Goal: Information Seeking & Learning: Learn about a topic

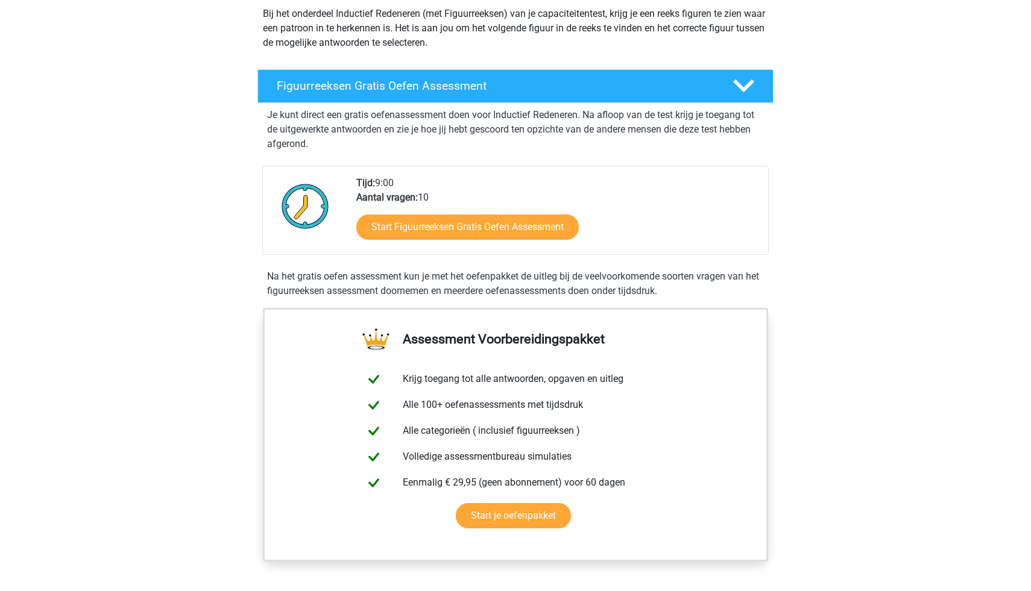
scroll to position [160, 0]
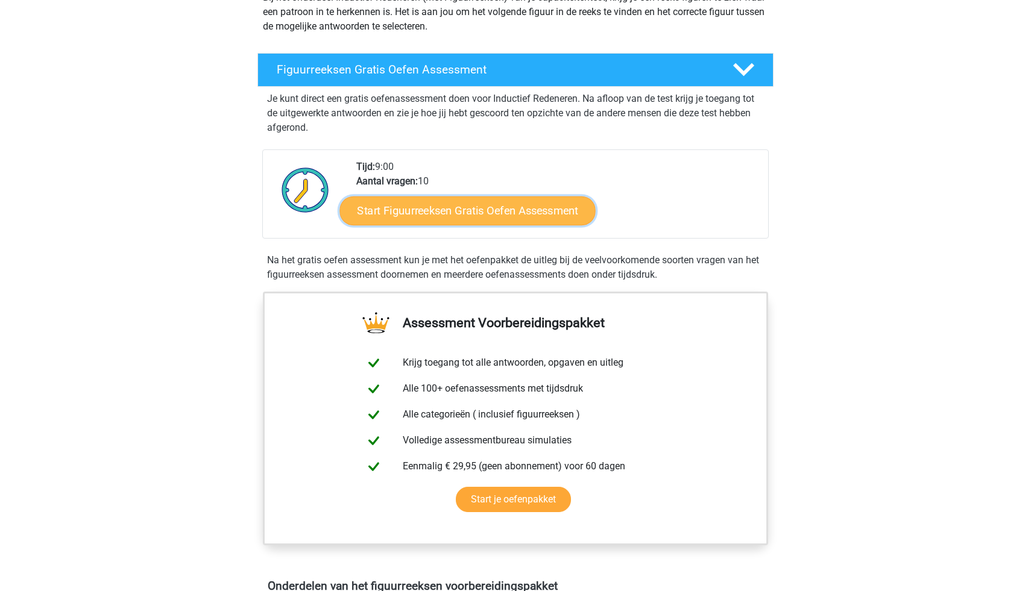
click at [386, 218] on link "Start Figuurreeksen Gratis Oefen Assessment" at bounding box center [468, 210] width 256 height 29
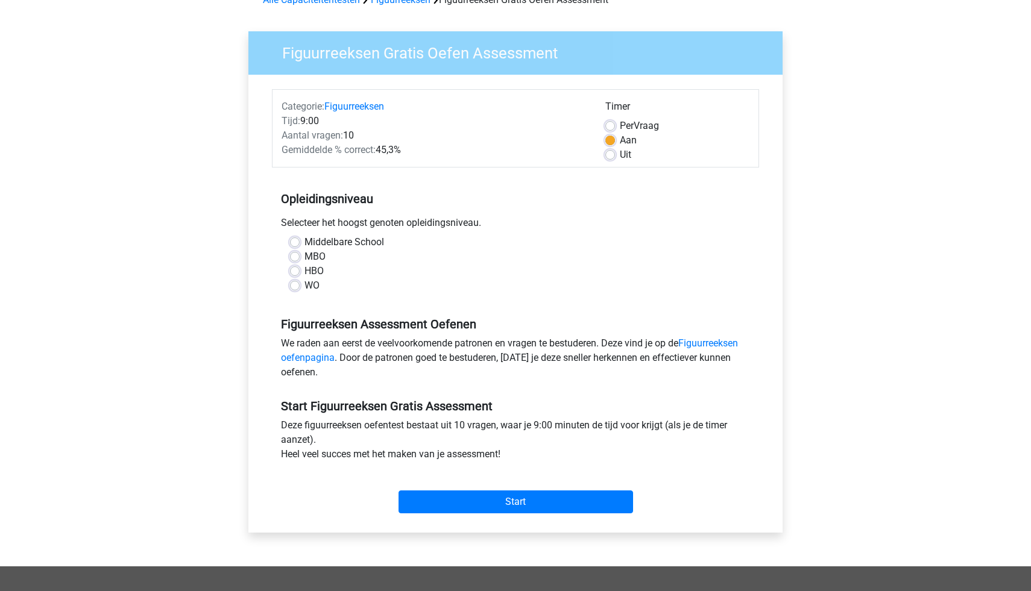
scroll to position [69, 0]
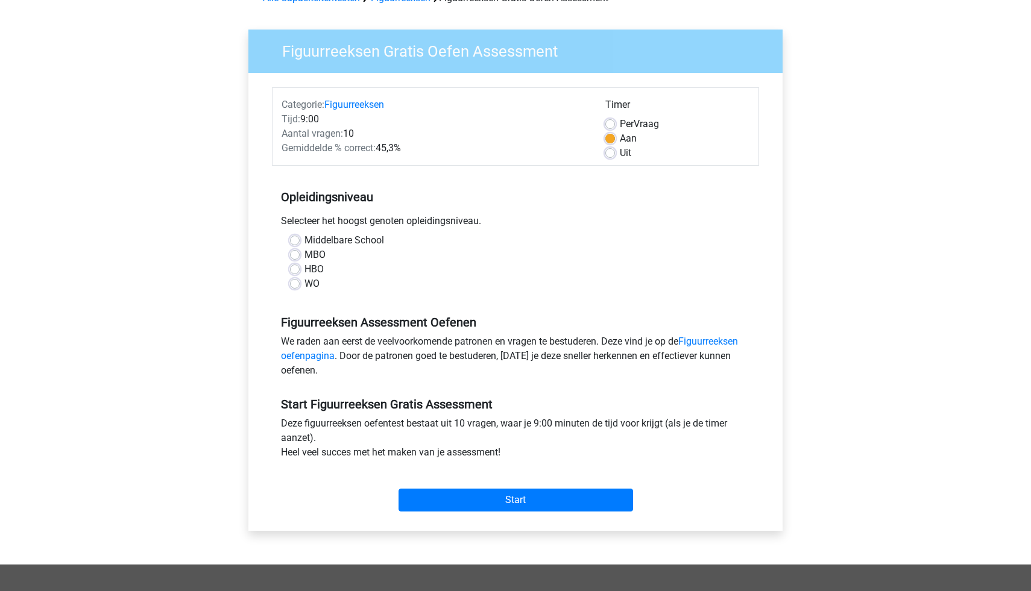
click at [304, 274] on label "HBO" at bounding box center [313, 269] width 19 height 14
click at [296, 274] on input "HBO" at bounding box center [295, 268] width 10 height 12
radio input "true"
click at [480, 494] on input "Start" at bounding box center [515, 500] width 234 height 23
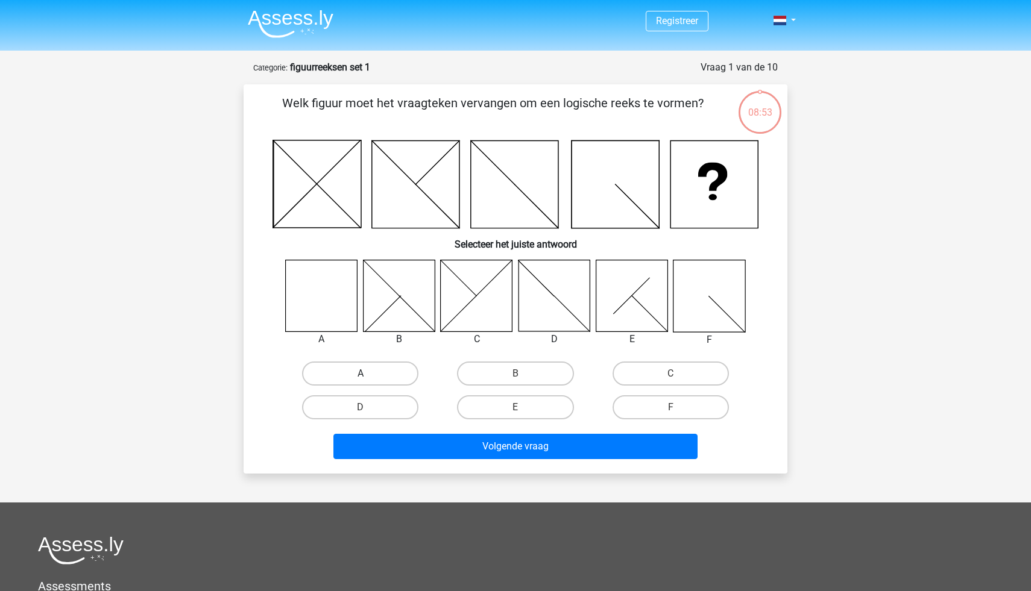
click at [342, 380] on label "A" at bounding box center [360, 374] width 116 height 24
click at [360, 380] on input "A" at bounding box center [364, 378] width 8 height 8
radio input "true"
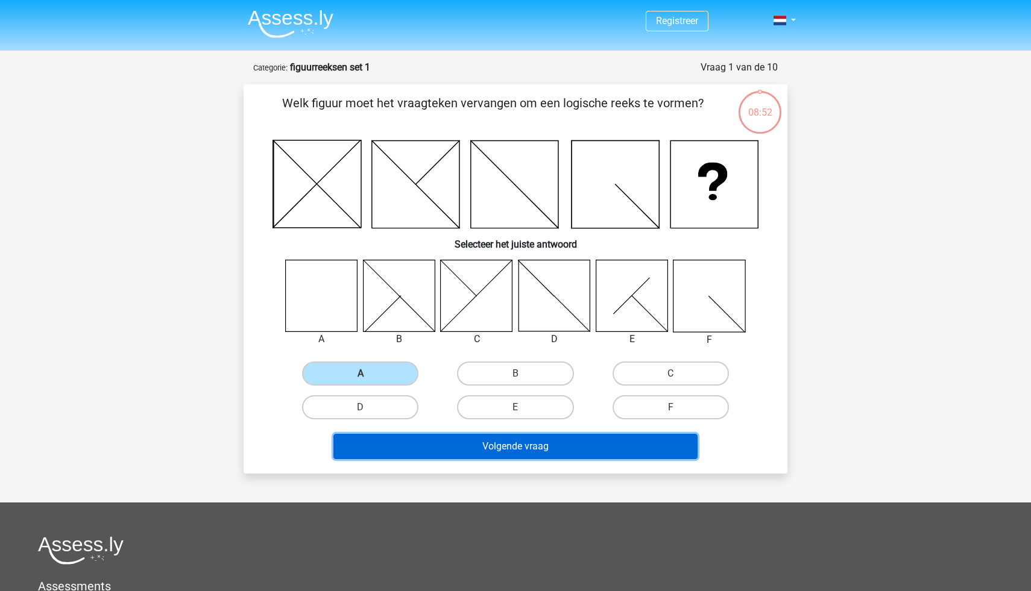
click at [401, 451] on button "Volgende vraag" at bounding box center [515, 446] width 365 height 25
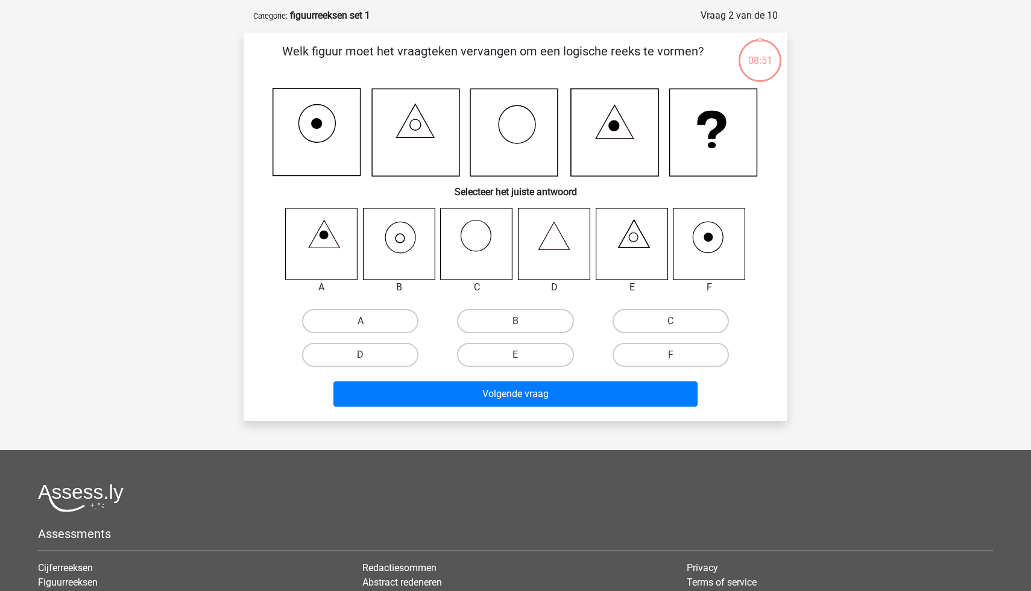
scroll to position [60, 0]
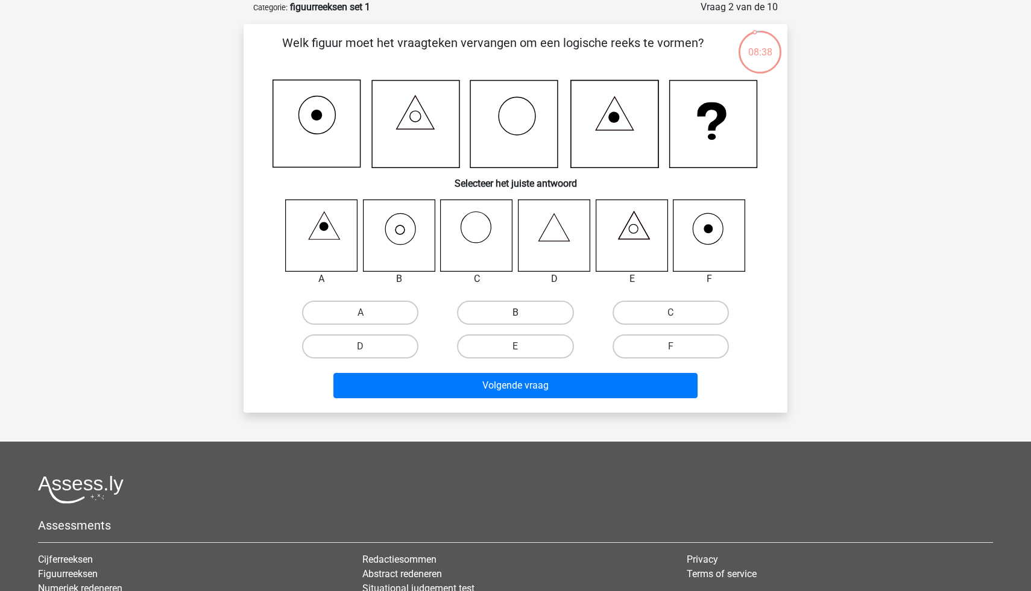
click at [491, 309] on label "B" at bounding box center [515, 313] width 116 height 24
click at [515, 313] on input "B" at bounding box center [519, 317] width 8 height 8
radio input "true"
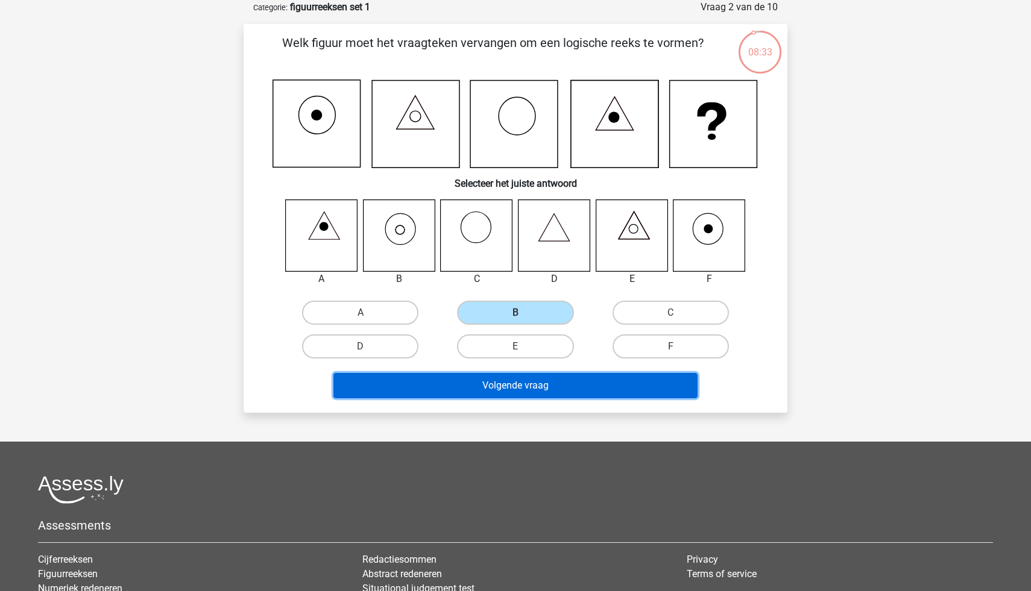
click at [522, 392] on button "Volgende vraag" at bounding box center [515, 385] width 365 height 25
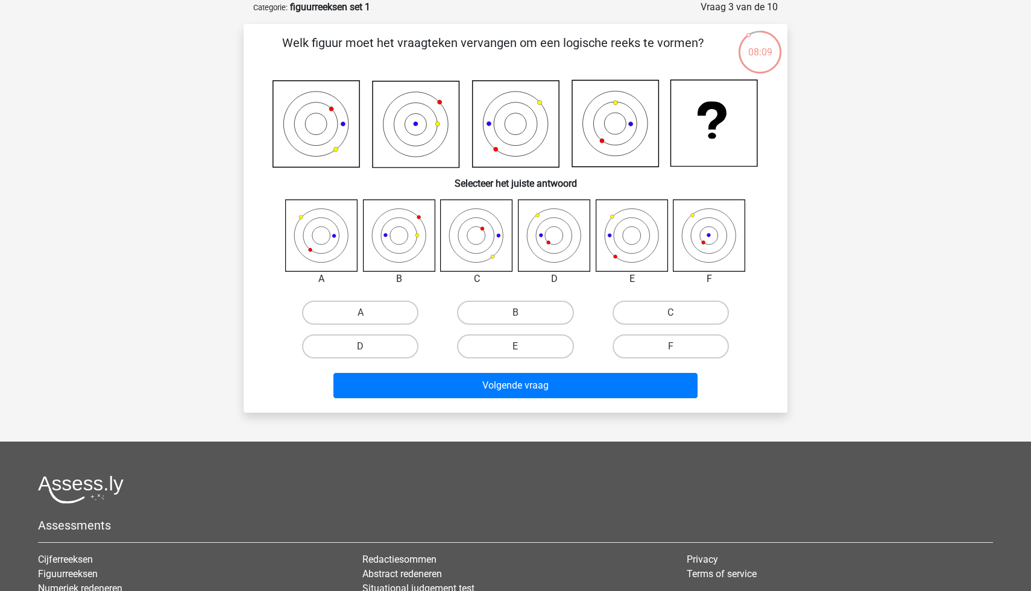
click at [674, 347] on input "F" at bounding box center [674, 351] width 8 height 8
radio input "true"
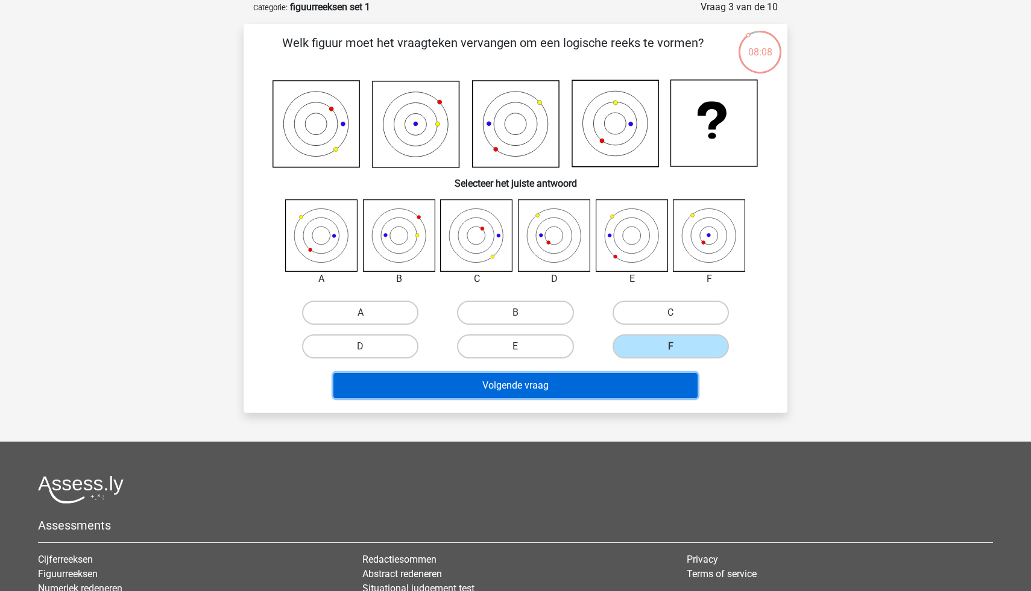
click at [665, 392] on button "Volgende vraag" at bounding box center [515, 385] width 365 height 25
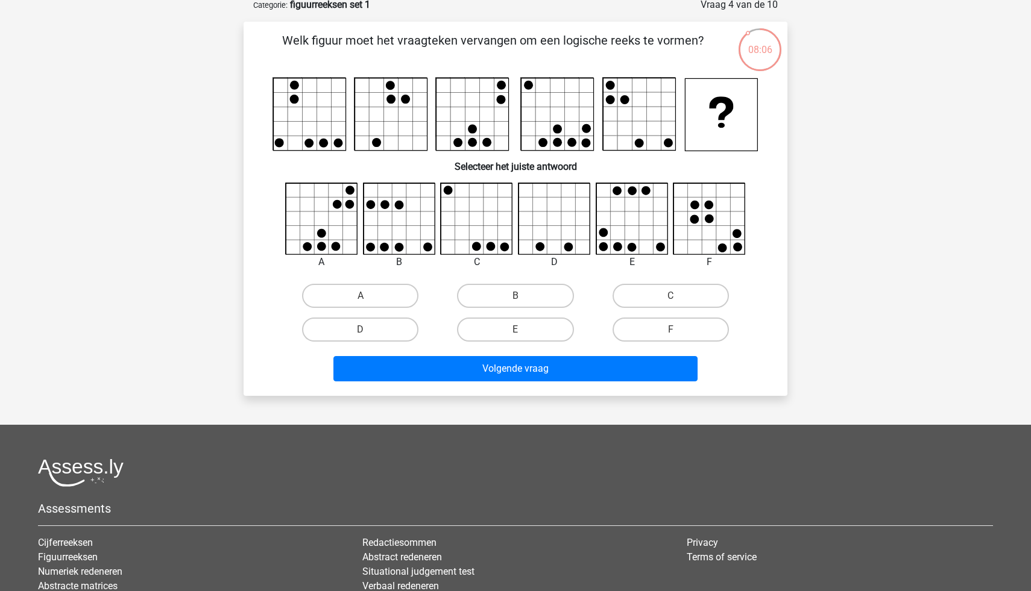
scroll to position [62, 0]
click at [647, 291] on label "C" at bounding box center [670, 297] width 116 height 24
click at [670, 297] on input "C" at bounding box center [674, 301] width 8 height 8
radio input "true"
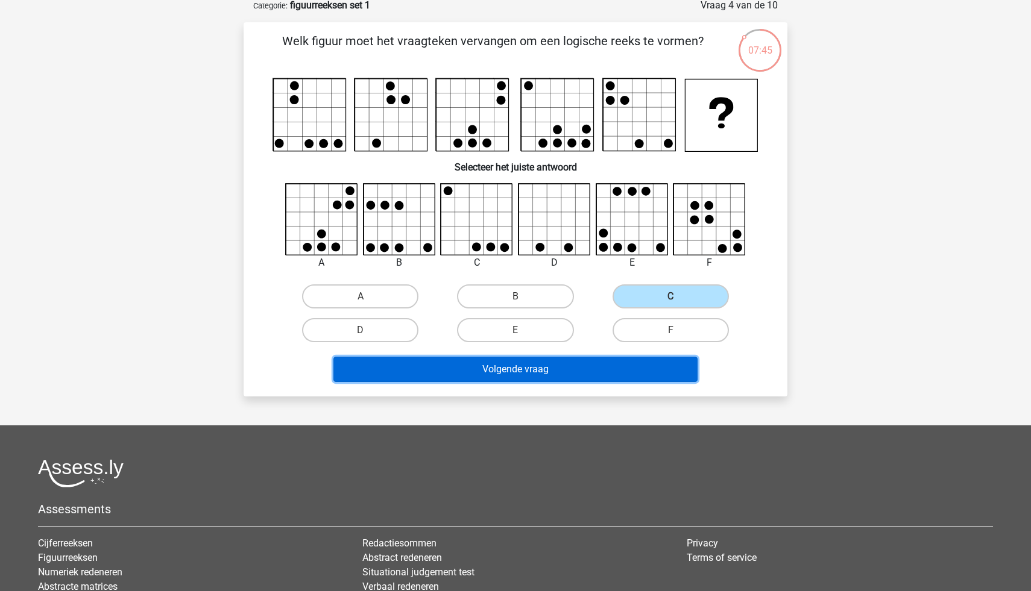
click at [599, 361] on button "Volgende vraag" at bounding box center [515, 369] width 365 height 25
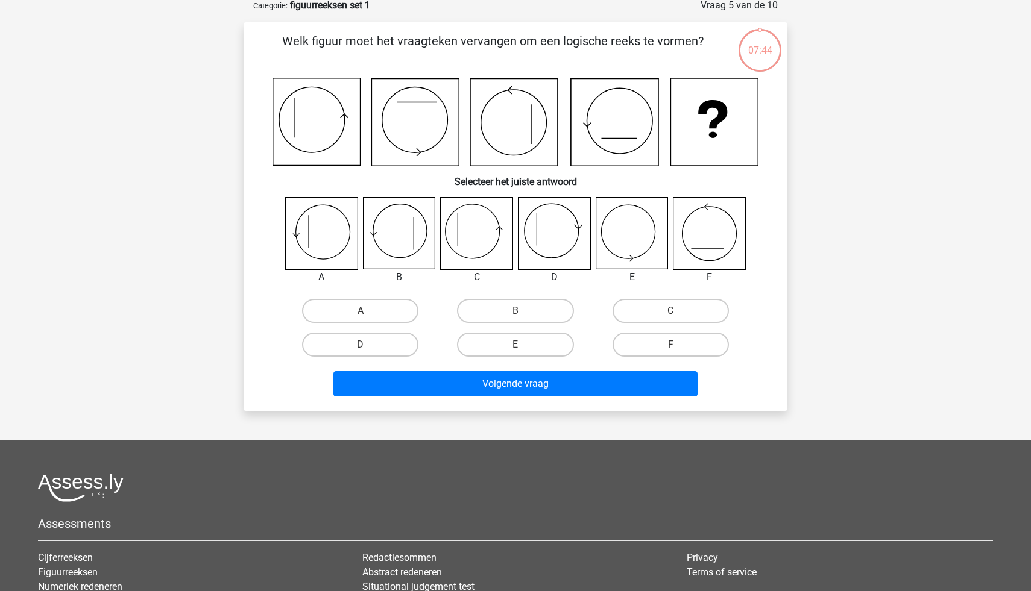
scroll to position [60, 0]
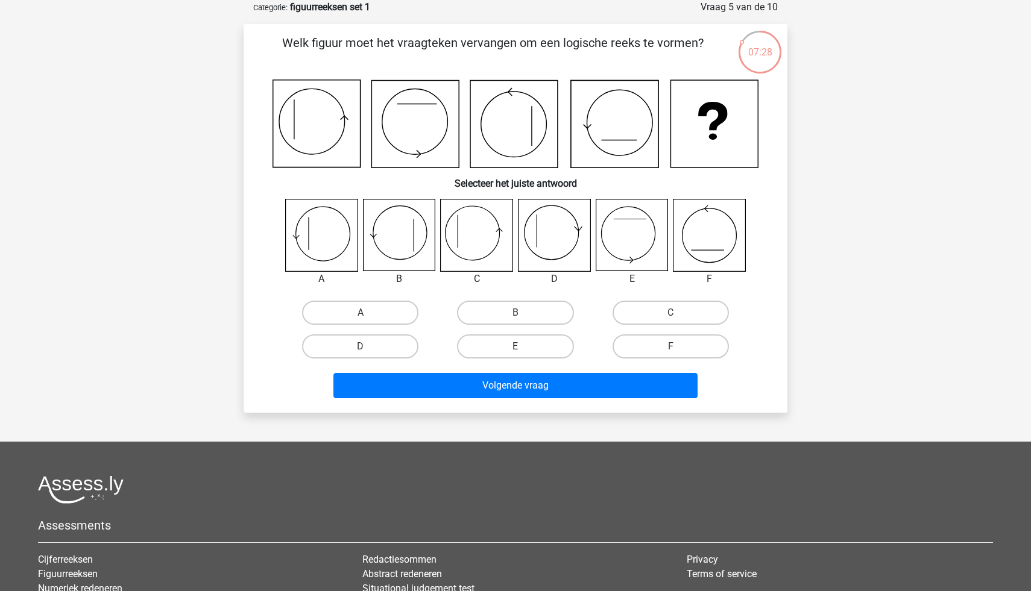
drag, startPoint x: 398, startPoint y: 113, endPoint x: 615, endPoint y: 69, distance: 222.0
click at [615, 69] on div "Welk figuur moet het vraagteken vervangen om een logische reeks te vormen? Sele…" at bounding box center [515, 218] width 534 height 369
click at [392, 349] on label "D" at bounding box center [360, 347] width 116 height 24
click at [368, 349] on input "D" at bounding box center [364, 351] width 8 height 8
radio input "true"
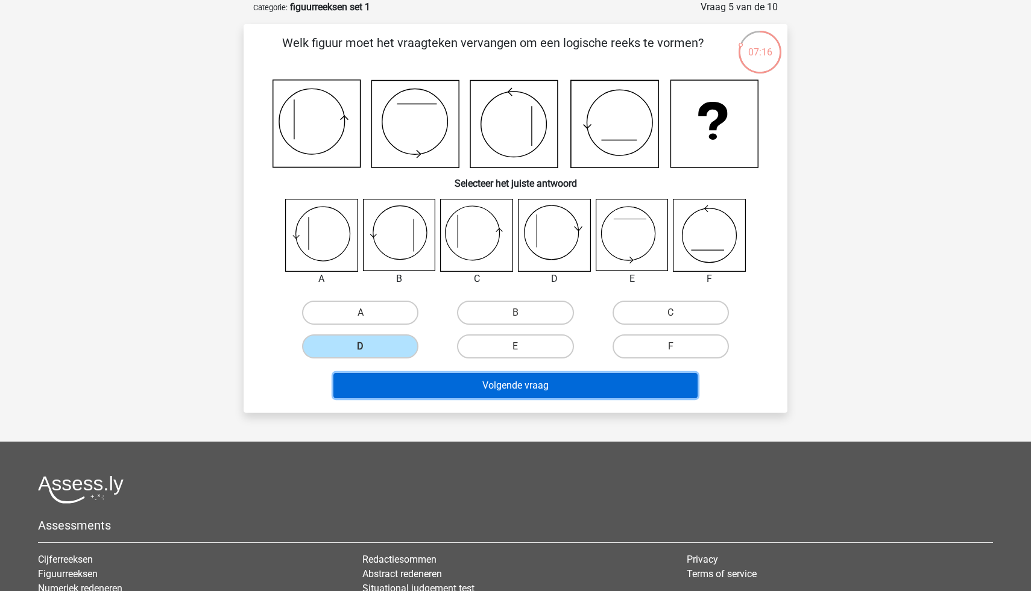
click at [441, 382] on button "Volgende vraag" at bounding box center [515, 385] width 365 height 25
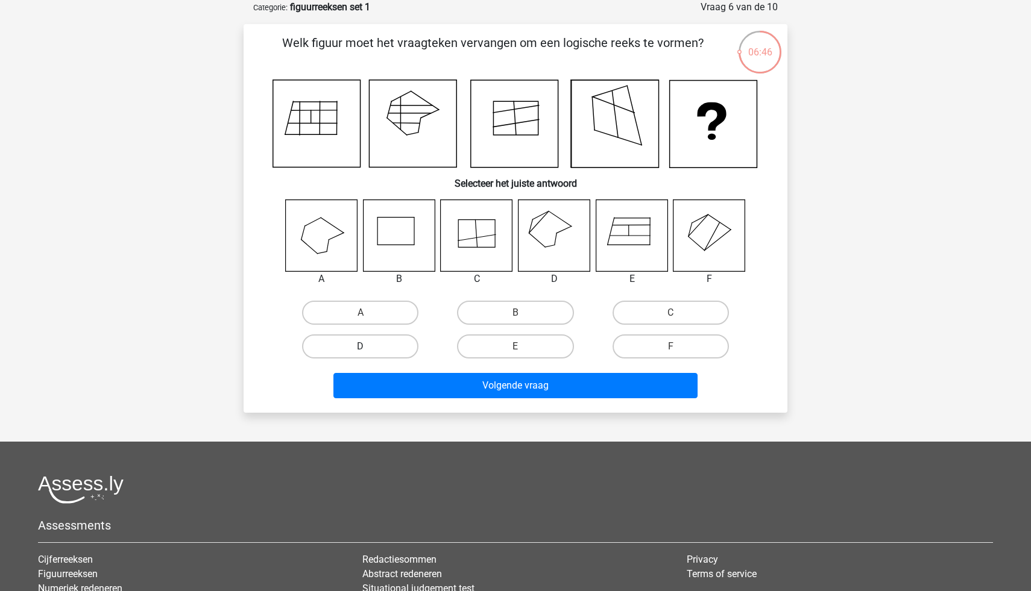
click at [358, 348] on label "D" at bounding box center [360, 347] width 116 height 24
click at [360, 348] on input "D" at bounding box center [364, 351] width 8 height 8
radio input "true"
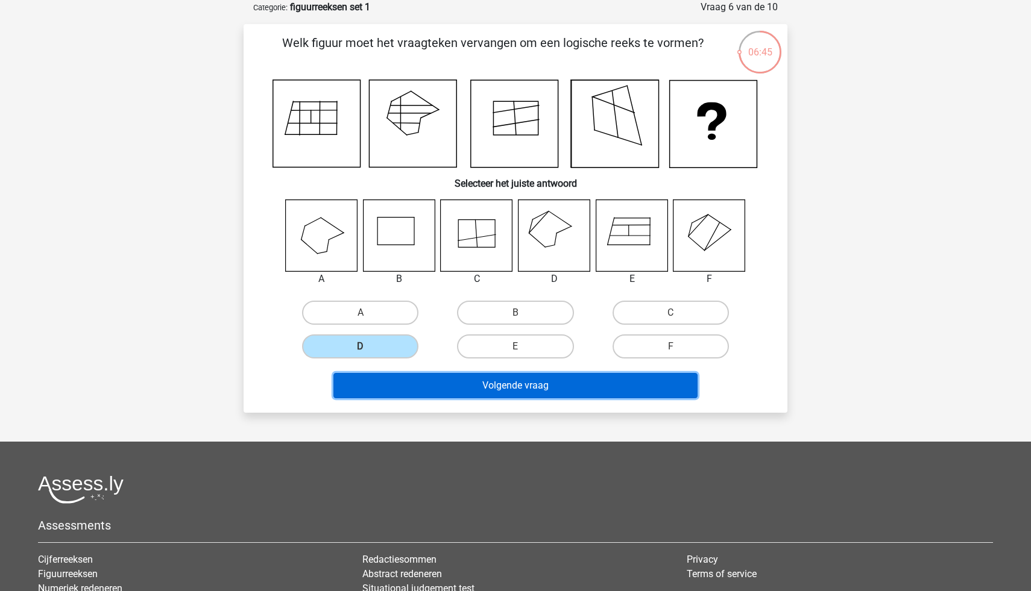
click at [410, 387] on button "Volgende vraag" at bounding box center [515, 385] width 365 height 25
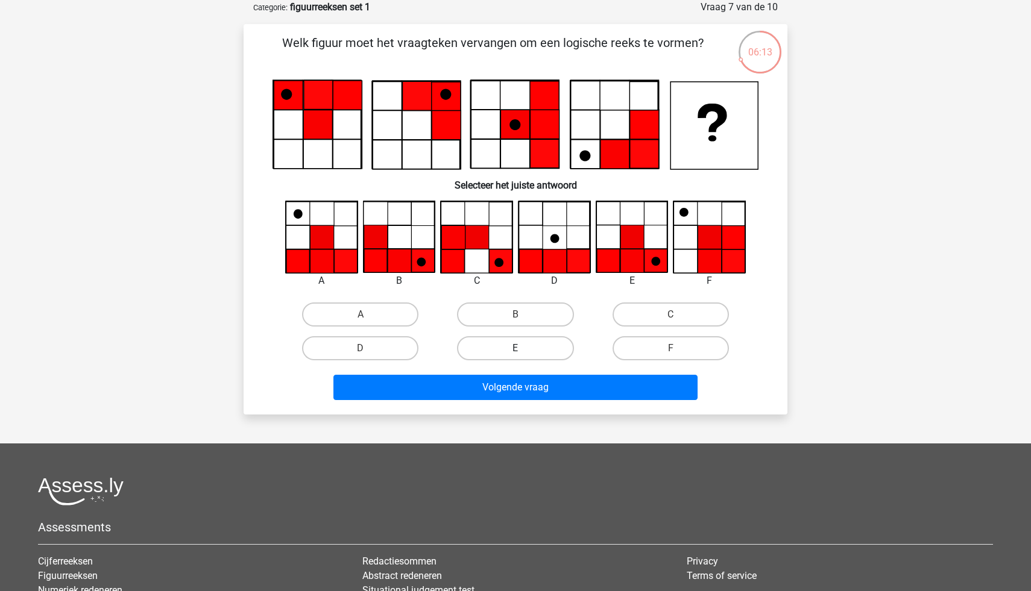
click at [514, 354] on label "E" at bounding box center [515, 348] width 116 height 24
click at [515, 354] on input "E" at bounding box center [519, 352] width 8 height 8
radio input "true"
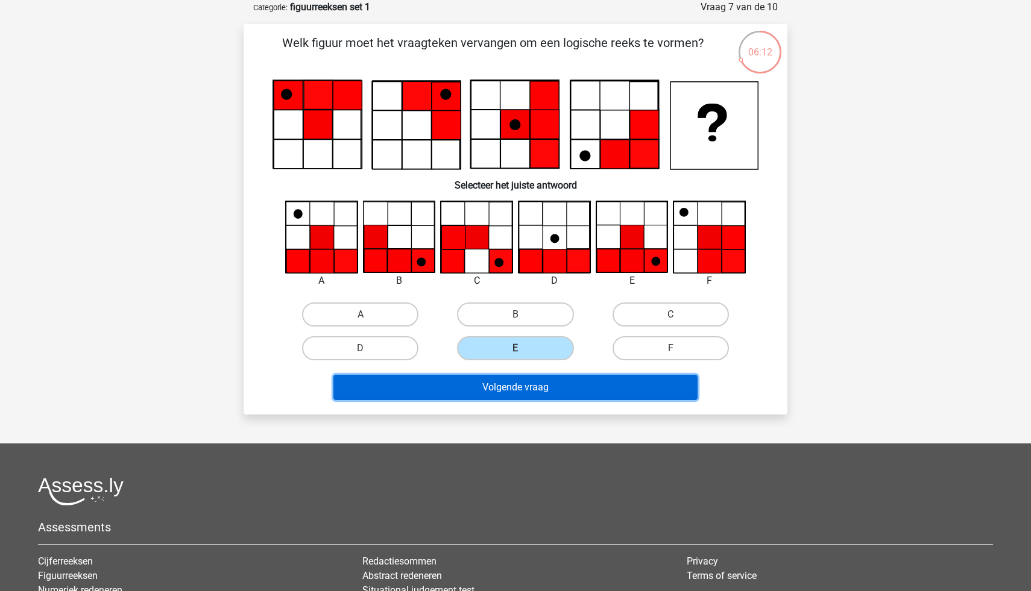
click at [532, 385] on button "Volgende vraag" at bounding box center [515, 387] width 365 height 25
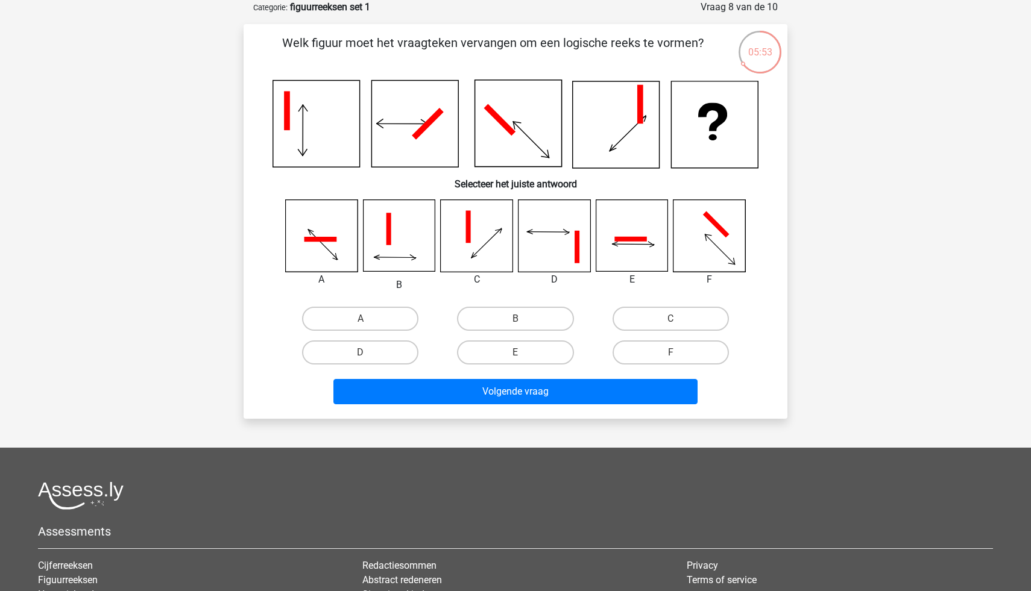
click at [360, 319] on input "A" at bounding box center [364, 323] width 8 height 8
radio input "true"
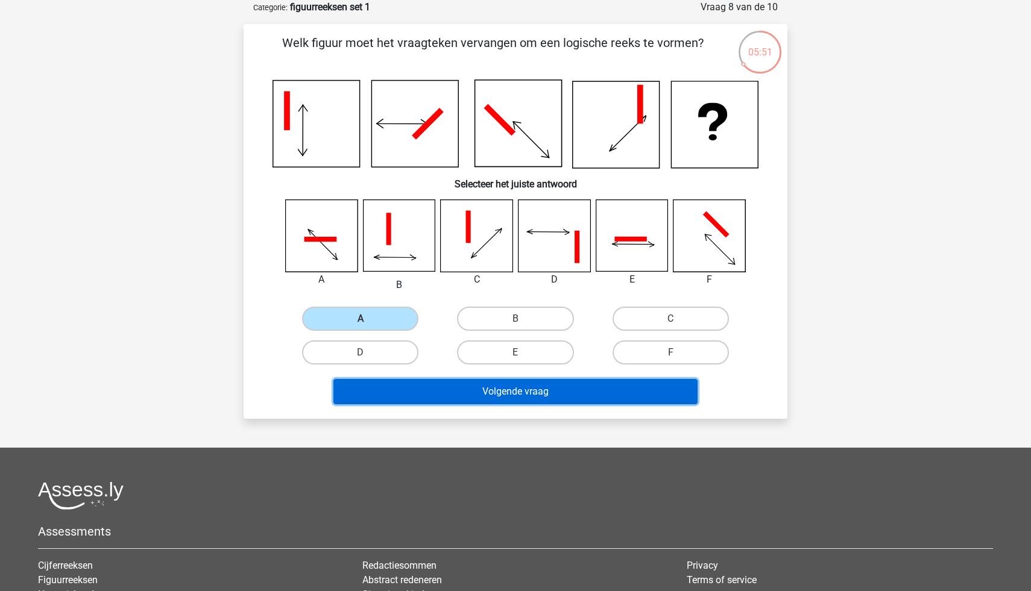
click at [413, 395] on button "Volgende vraag" at bounding box center [515, 391] width 365 height 25
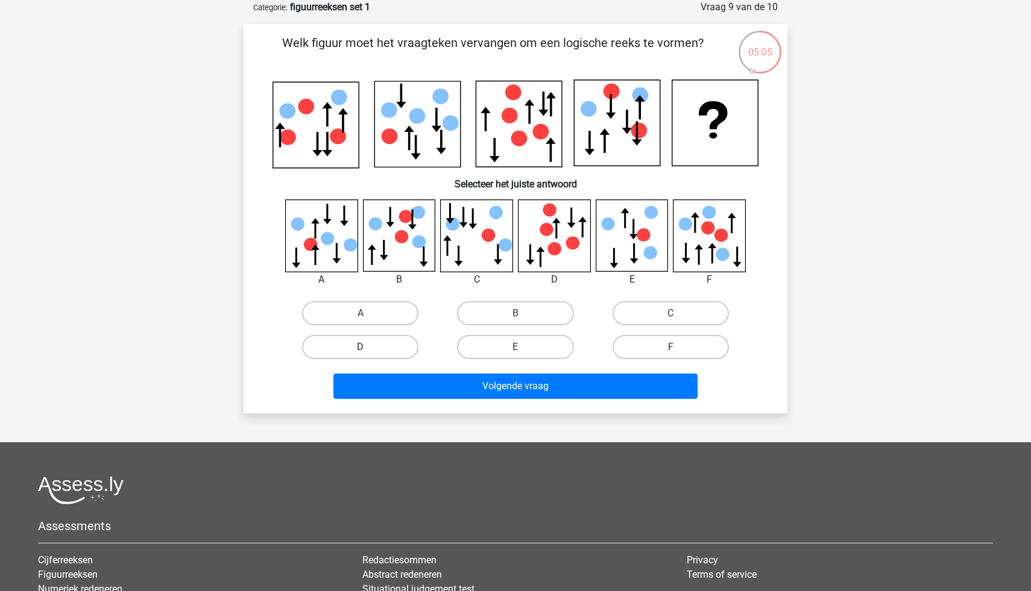
click at [352, 350] on label "D" at bounding box center [360, 347] width 116 height 24
click at [360, 350] on input "D" at bounding box center [364, 351] width 8 height 8
radio input "true"
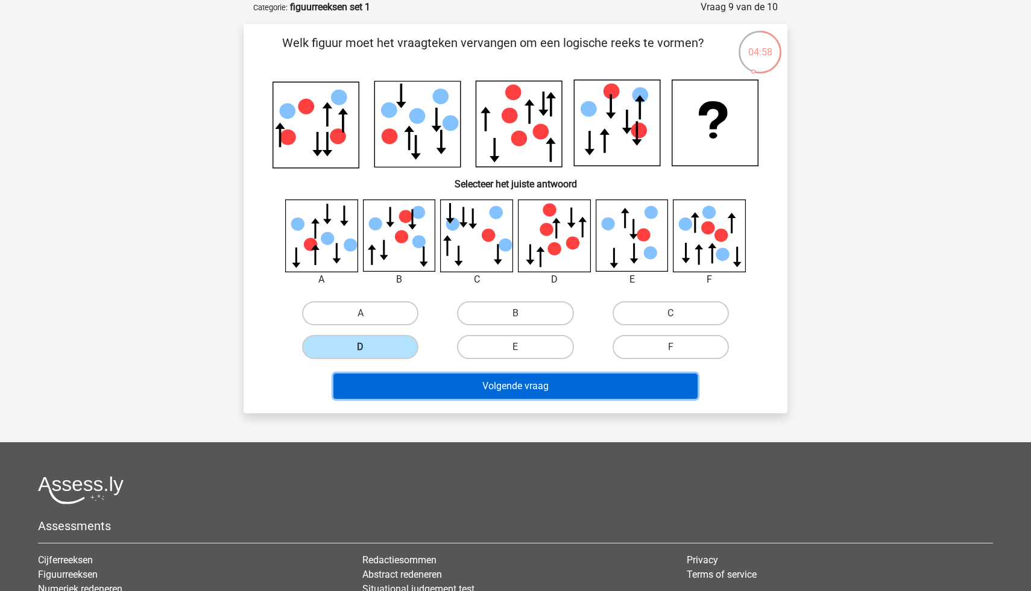
click at [461, 383] on button "Volgende vraag" at bounding box center [515, 386] width 365 height 25
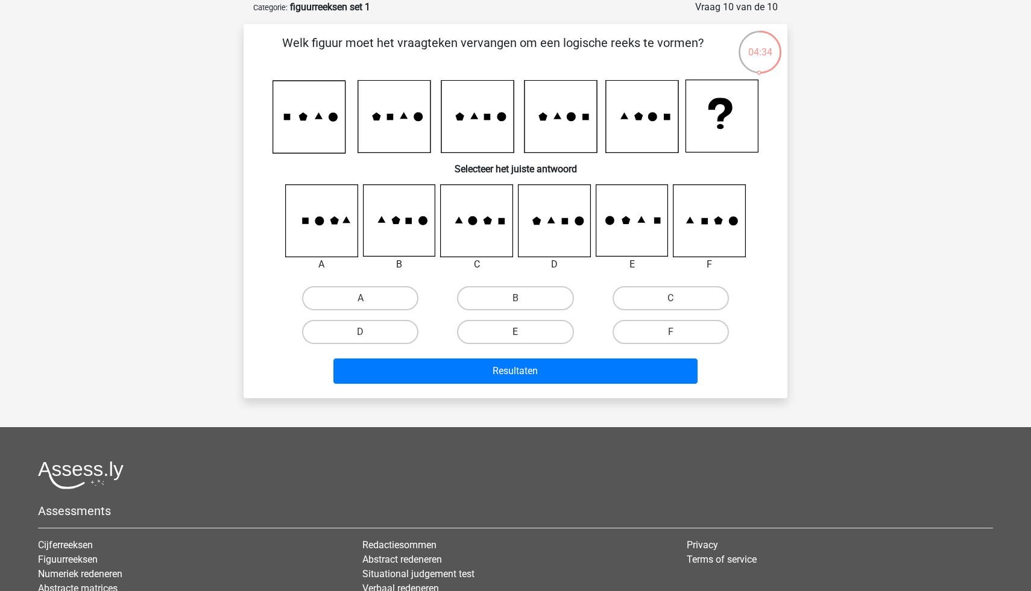
click at [536, 331] on label "E" at bounding box center [515, 332] width 116 height 24
click at [523, 332] on input "E" at bounding box center [519, 336] width 8 height 8
radio input "true"
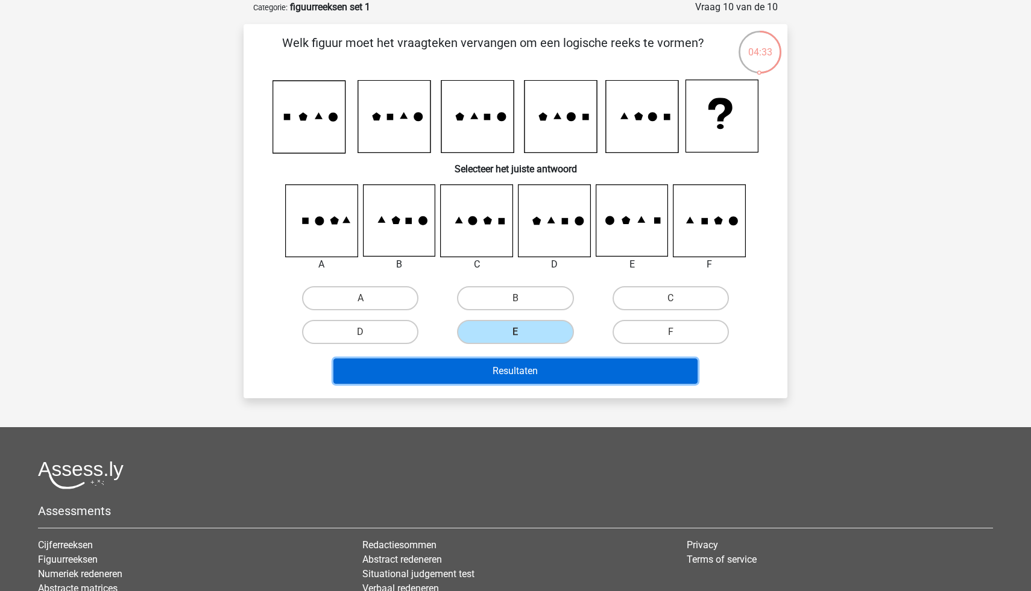
click at [579, 380] on button "Resultaten" at bounding box center [515, 371] width 365 height 25
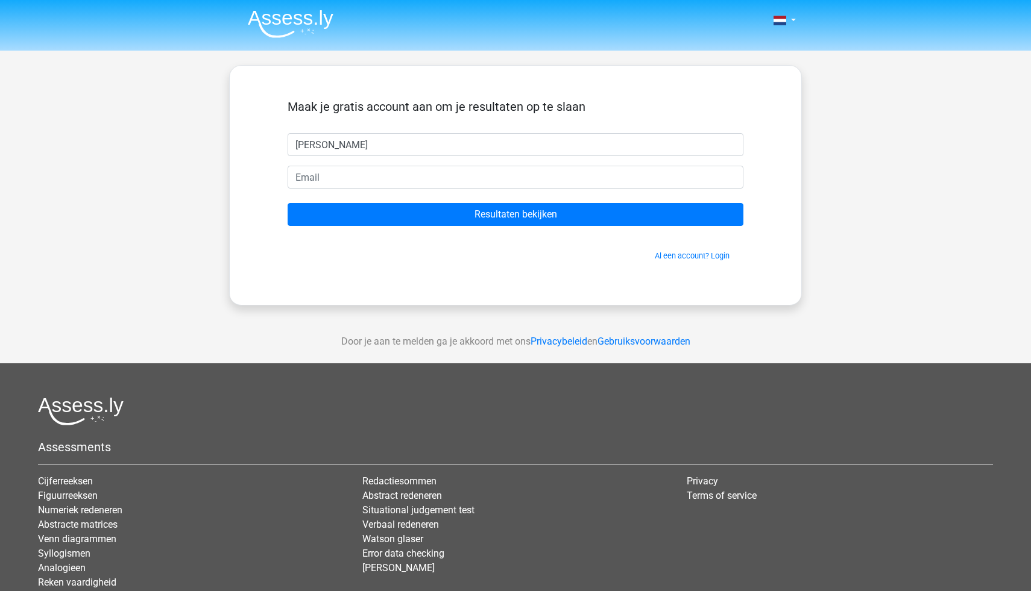
type input "adam"
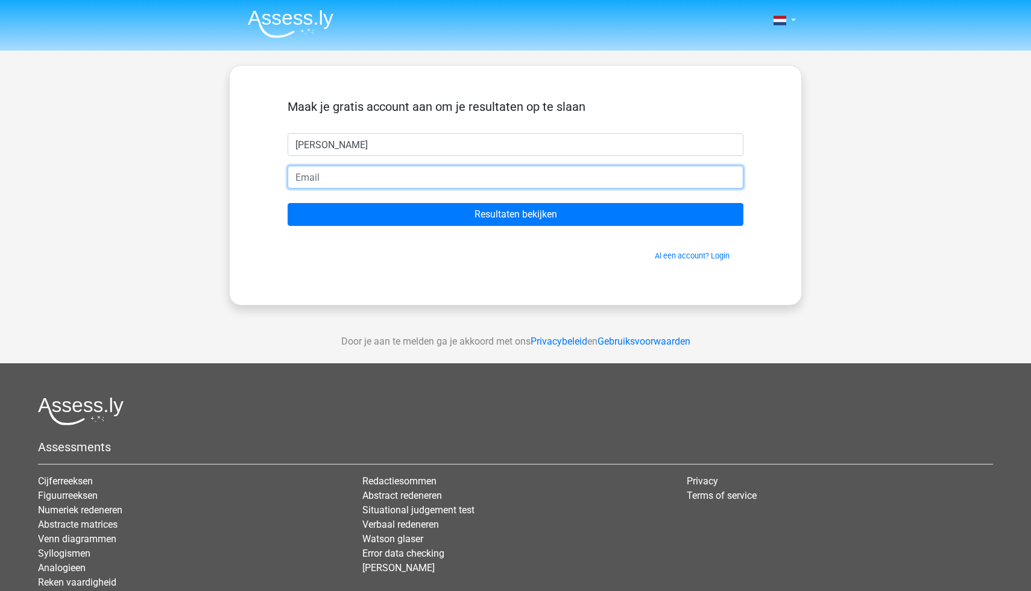
click at [310, 180] on input "email" at bounding box center [516, 177] width 456 height 23
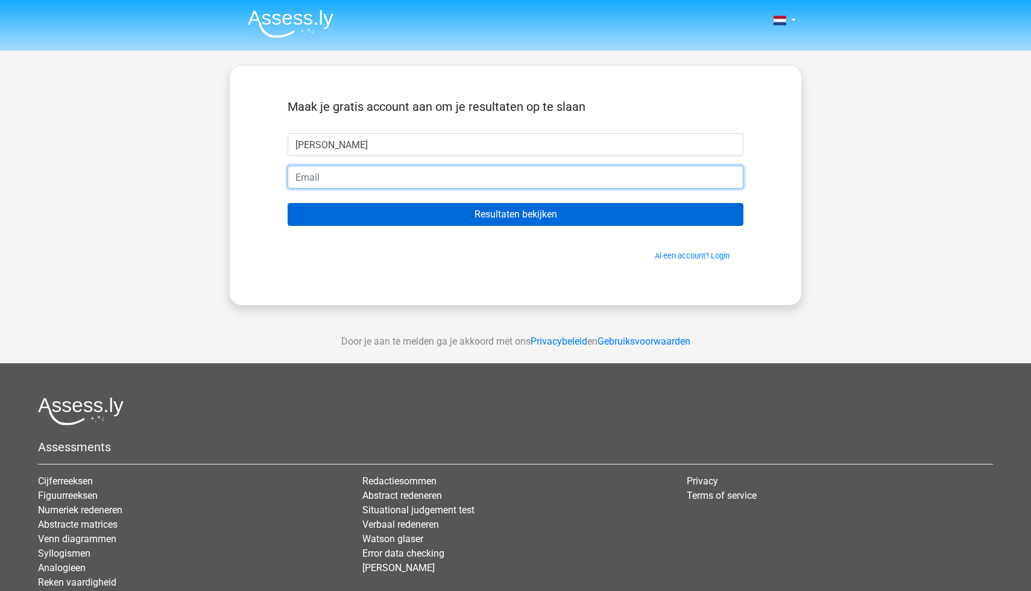
type input "punjabivinayaka9@gmail.com"
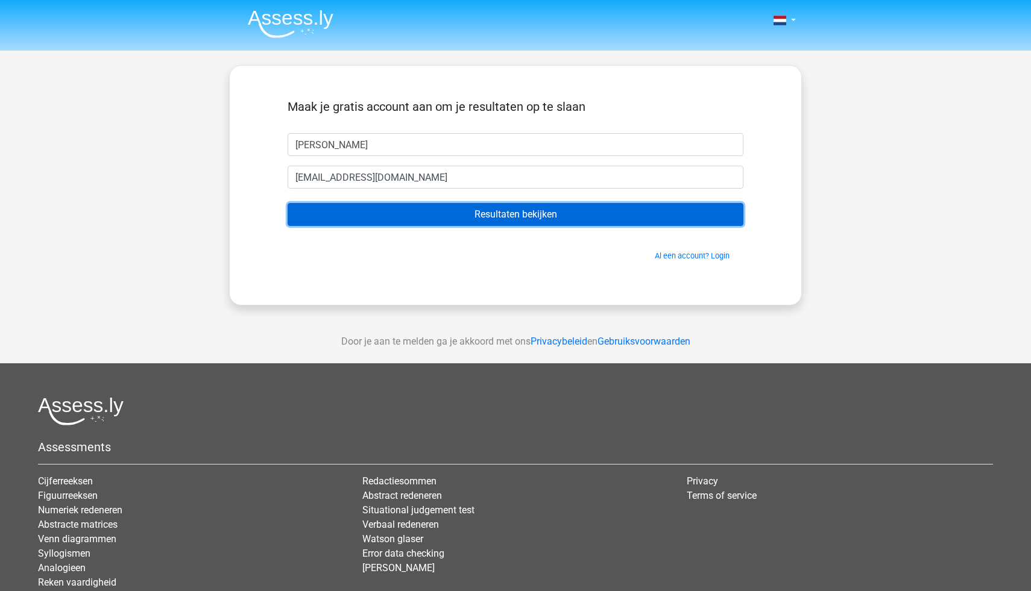
click at [392, 215] on input "Resultaten bekijken" at bounding box center [516, 214] width 456 height 23
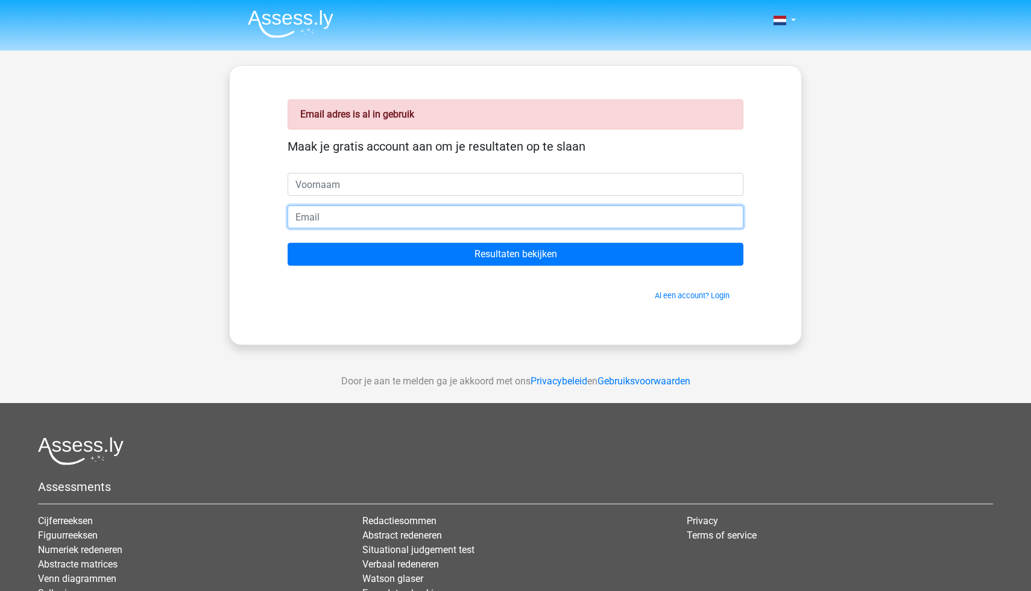
click at [359, 222] on input "email" at bounding box center [516, 217] width 456 height 23
type input "vinayakapgmail.com"
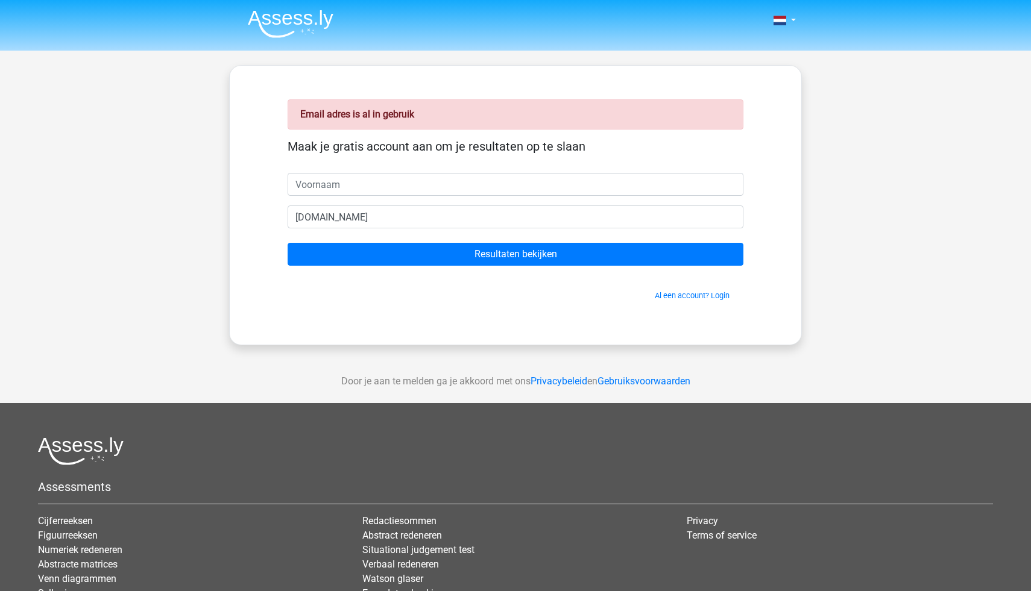
click at [474, 270] on form "Maak je gratis account aan om je resultaten op te slaan vinayakapgmail.com Resu…" at bounding box center [516, 220] width 456 height 162
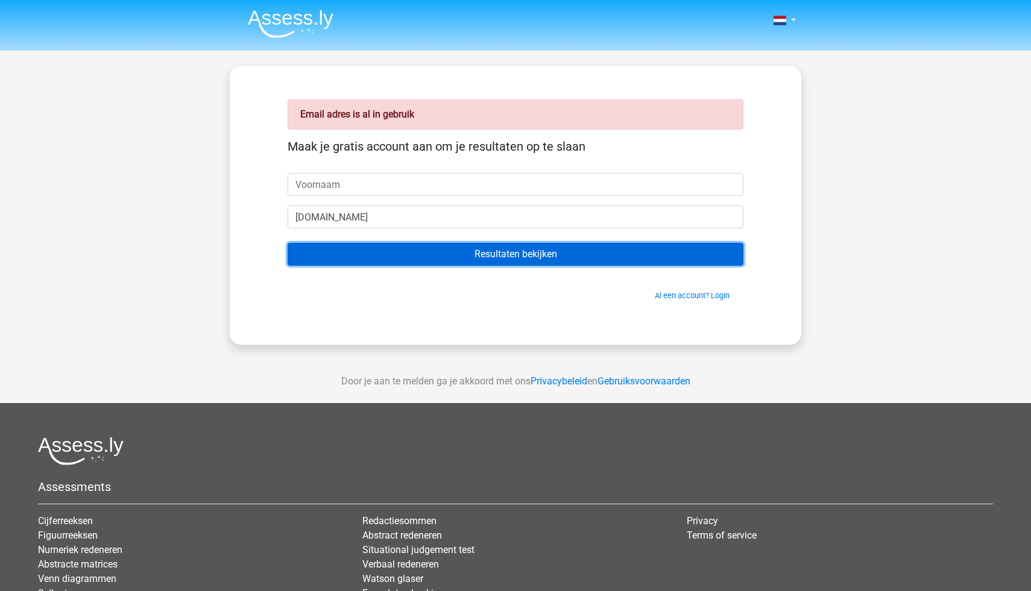
click at [473, 255] on input "Resultaten bekijken" at bounding box center [516, 254] width 456 height 23
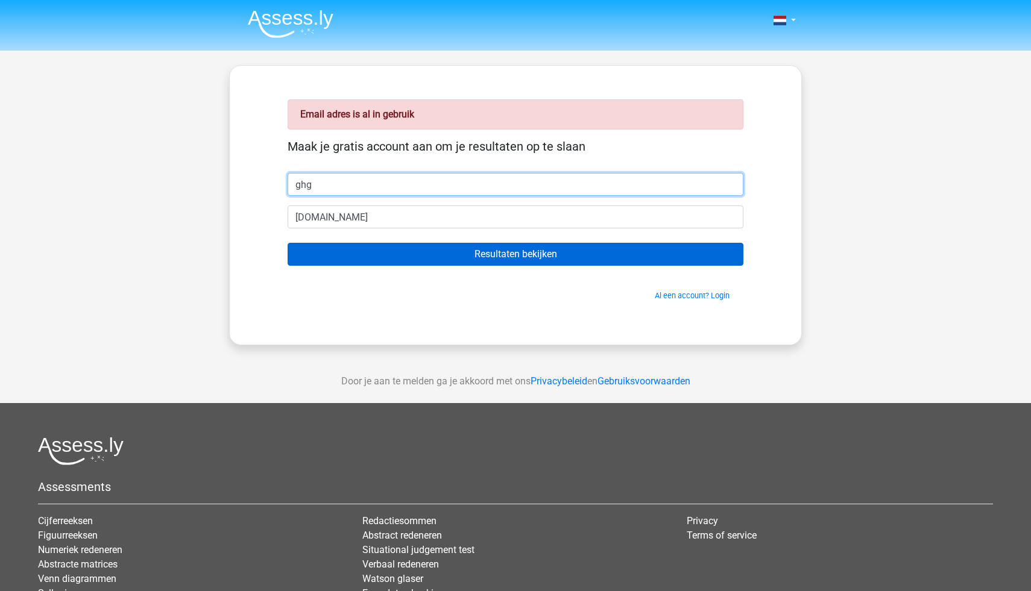
type input "ghg"
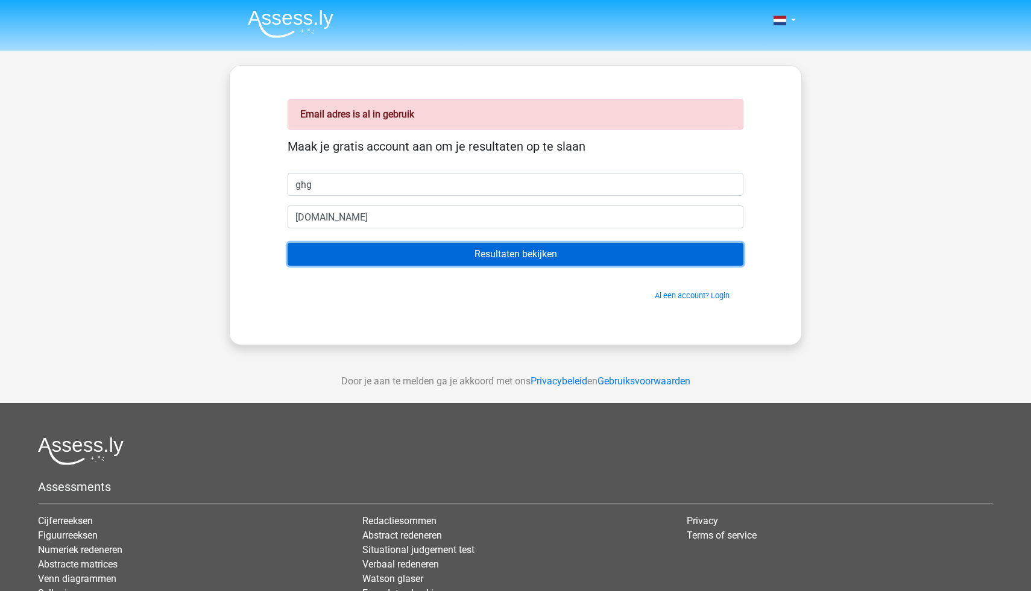
click at [433, 257] on input "Resultaten bekijken" at bounding box center [516, 254] width 456 height 23
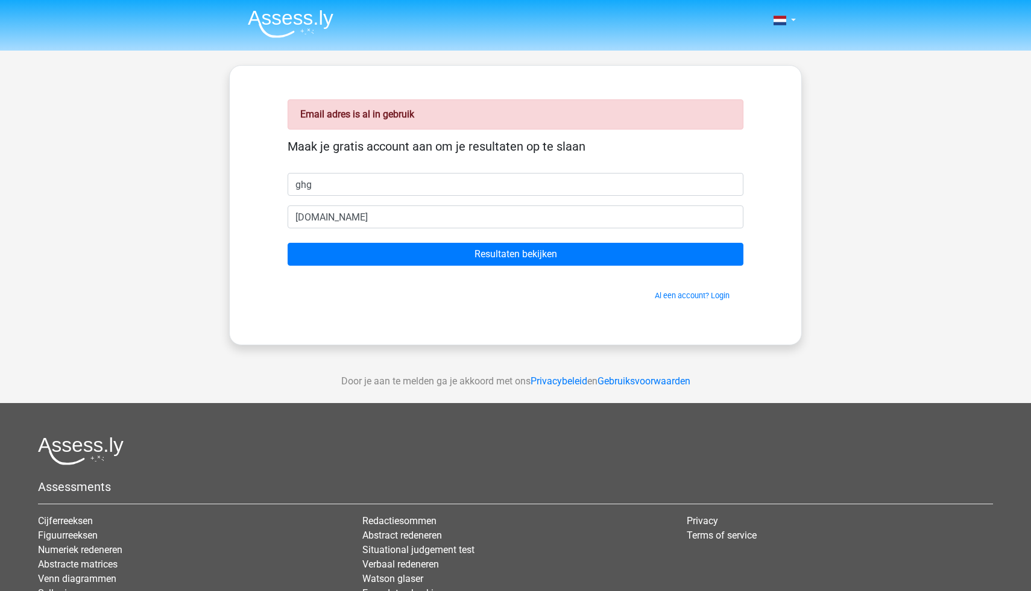
click at [415, 229] on form "Maak je gratis account aan om je resultaten op te slaan ghg vinayakapgmail.com …" at bounding box center [516, 220] width 456 height 162
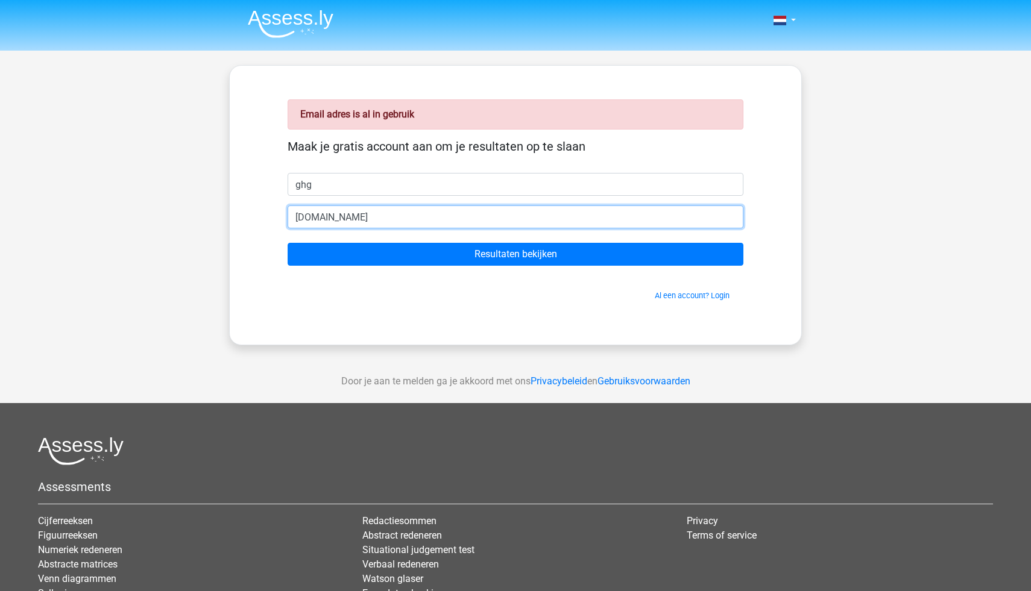
click at [412, 221] on input "vinayakapgmail.com" at bounding box center [516, 217] width 456 height 23
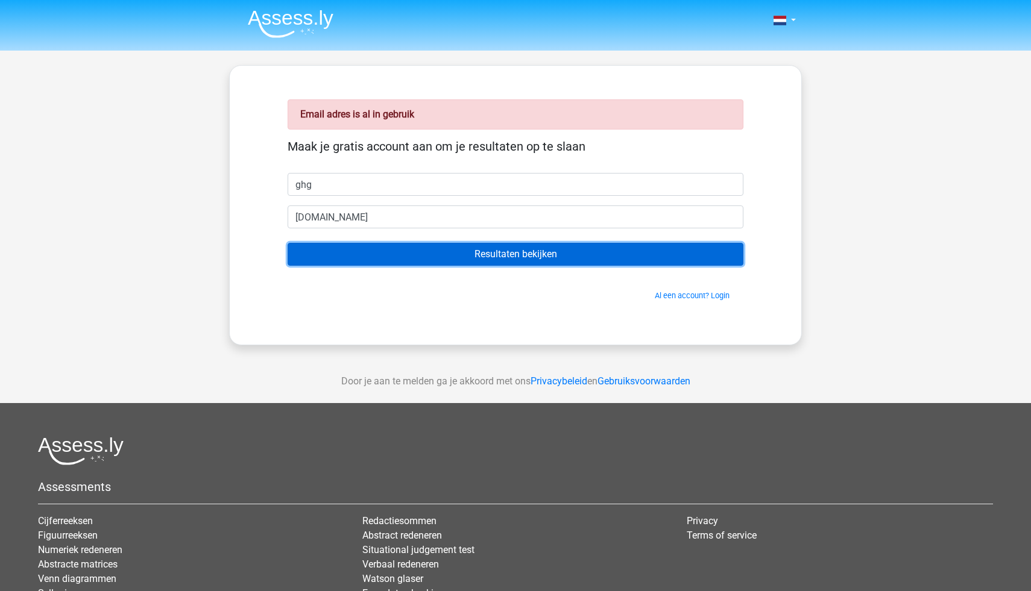
click at [429, 257] on input "Resultaten bekijken" at bounding box center [516, 254] width 456 height 23
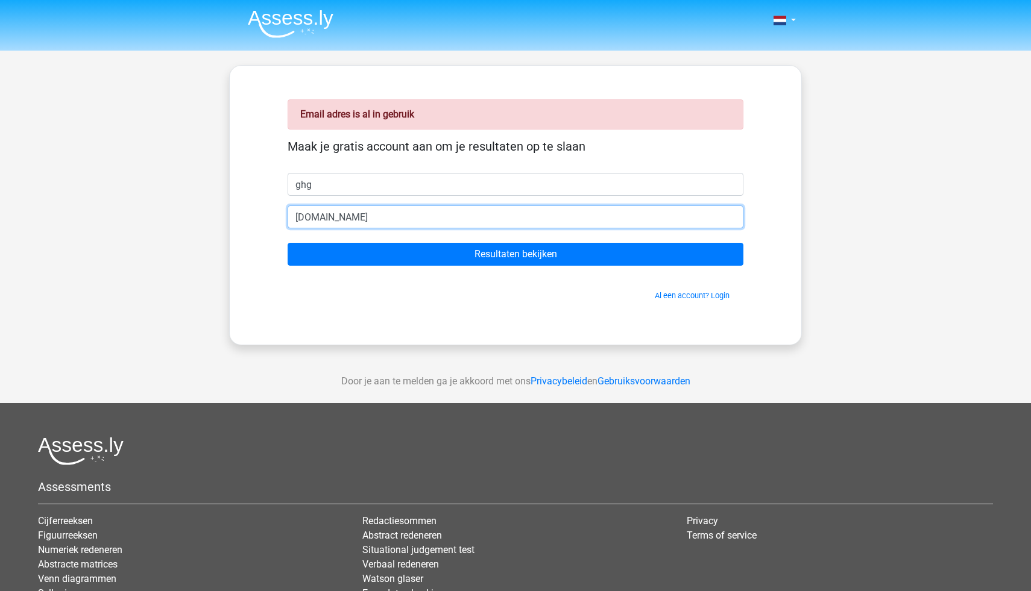
click at [410, 216] on input "vinayakapgmail.com" at bounding box center [516, 217] width 456 height 23
click at [341, 218] on input "vinayakapgmail.com" at bounding box center [516, 217] width 456 height 23
click at [339, 218] on input "vinayakapgmail.com" at bounding box center [516, 217] width 456 height 23
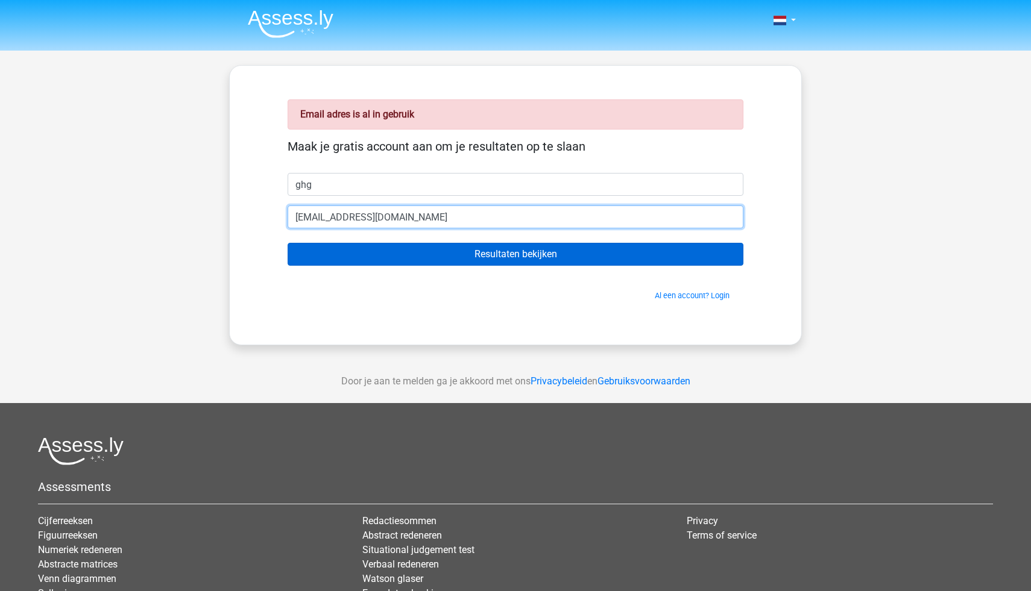
type input "[EMAIL_ADDRESS][DOMAIN_NAME]"
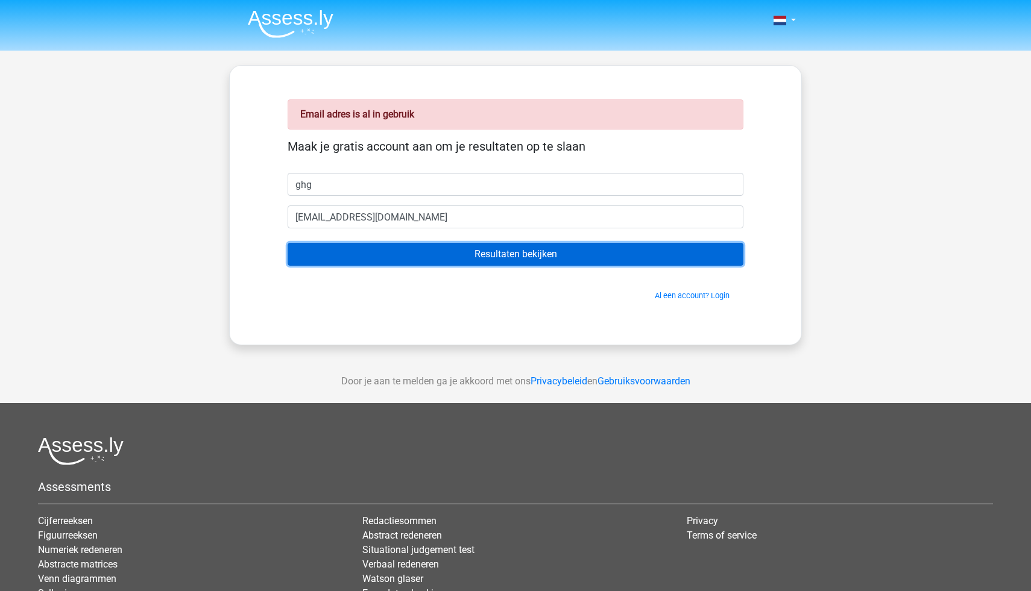
click at [467, 259] on input "Resultaten bekijken" at bounding box center [516, 254] width 456 height 23
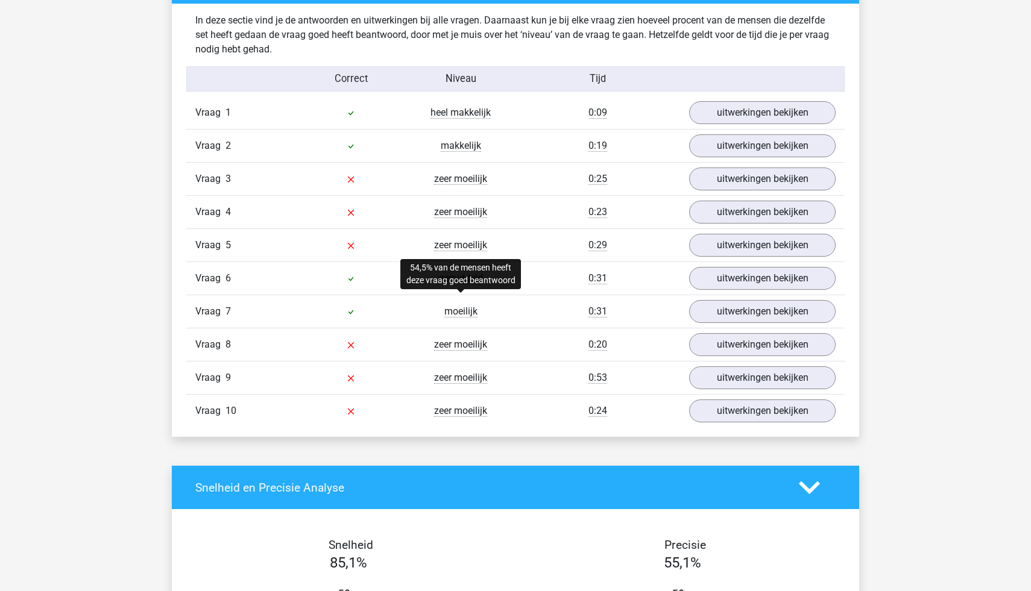
scroll to position [911, 0]
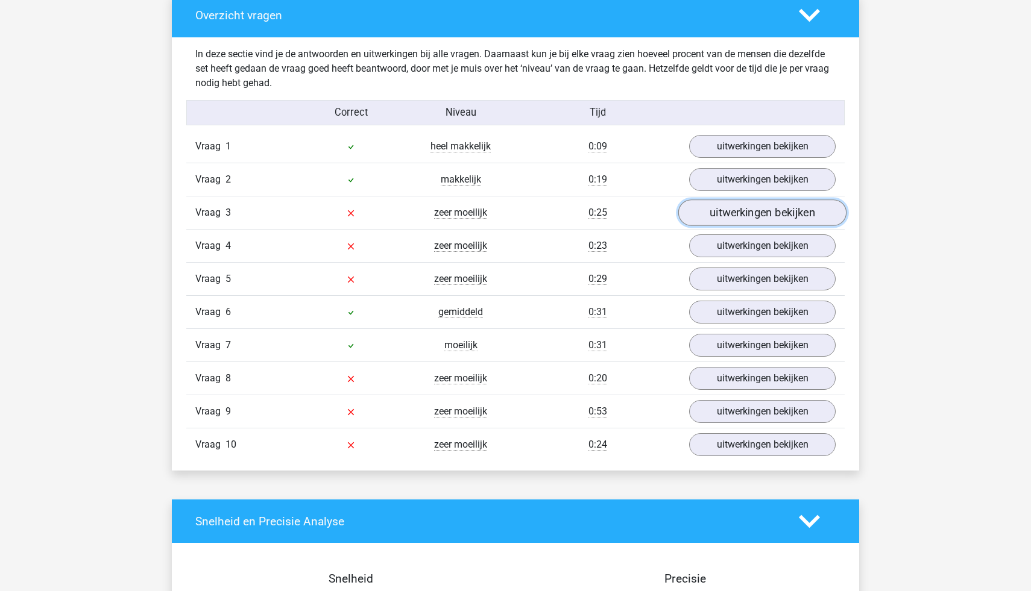
click at [749, 216] on link "uitwerkingen bekijken" at bounding box center [762, 213] width 168 height 27
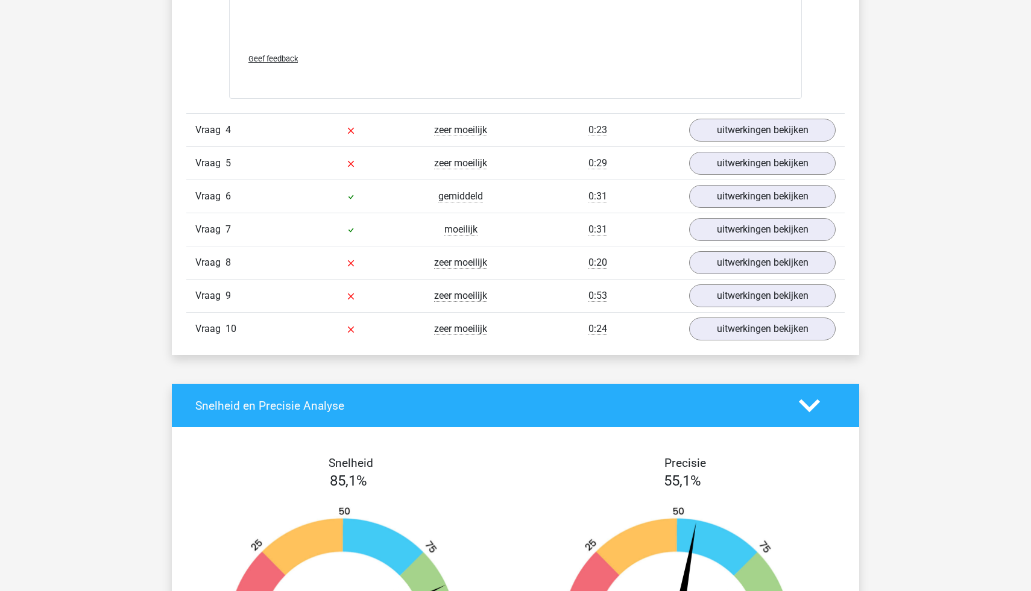
scroll to position [2039, 0]
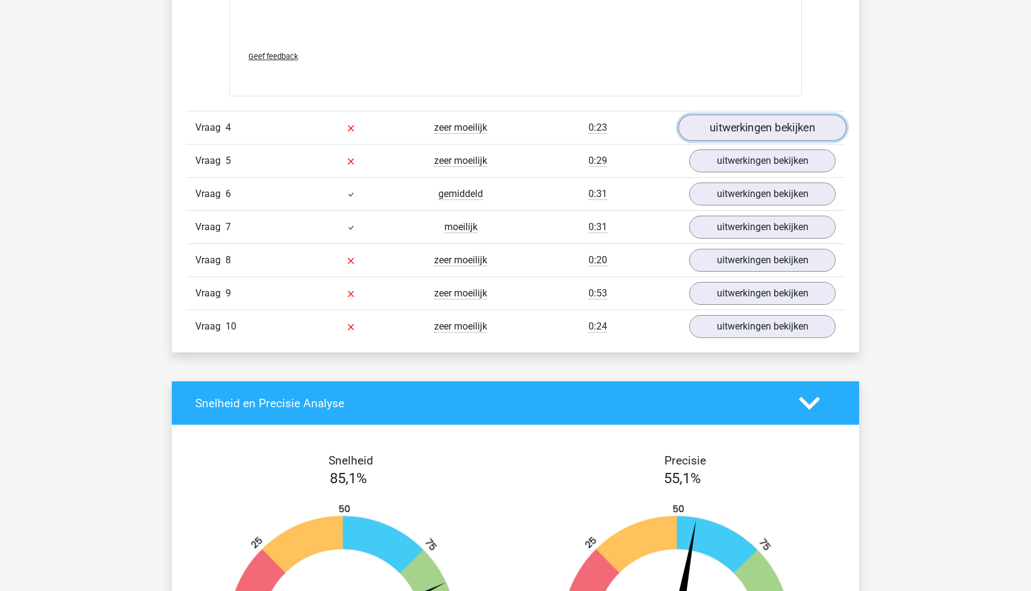
click at [767, 134] on link "uitwerkingen bekijken" at bounding box center [762, 128] width 168 height 27
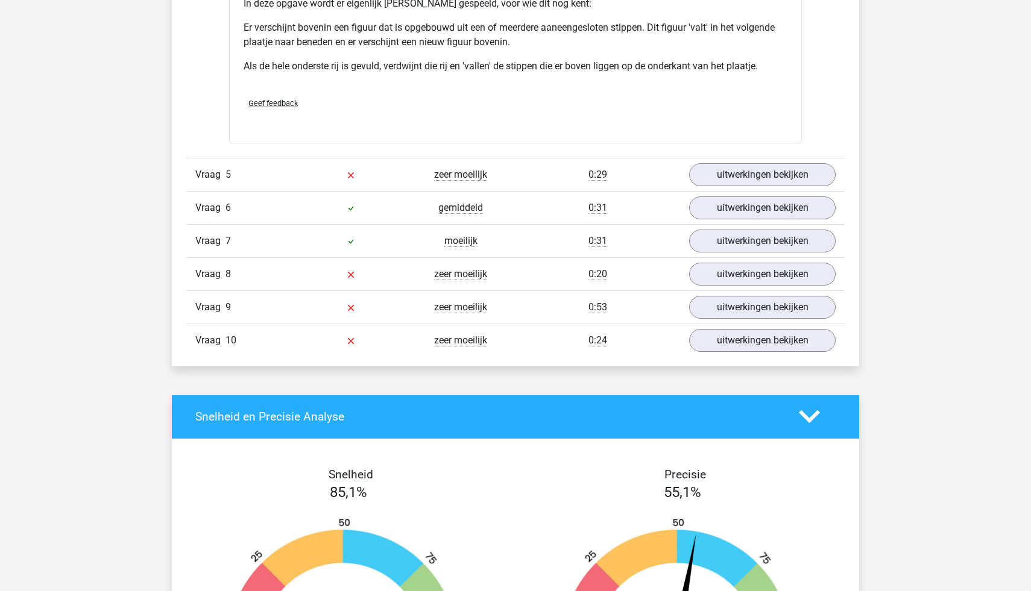
scroll to position [2758, 0]
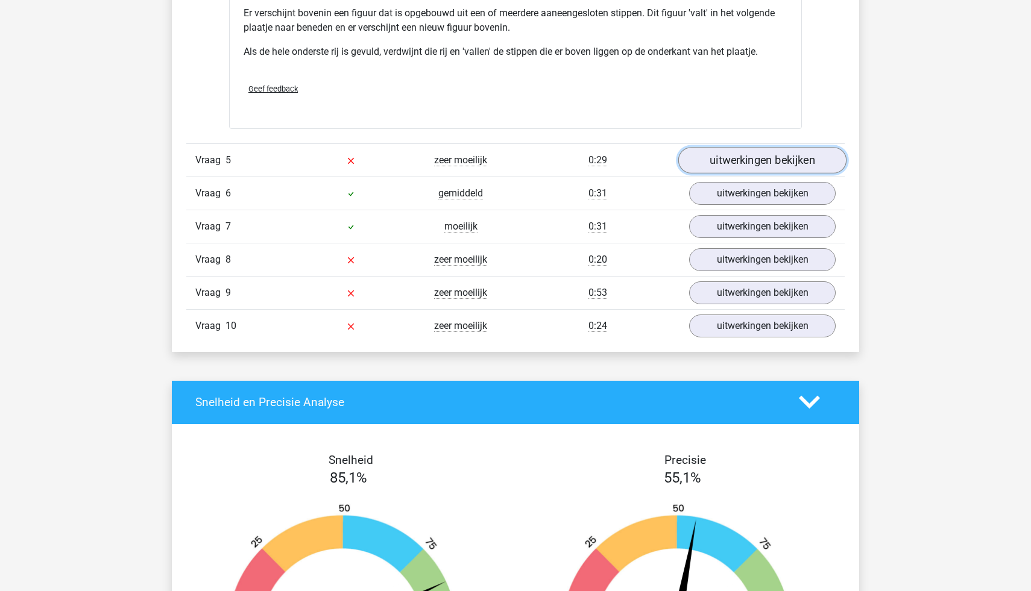
click at [738, 163] on link "uitwerkingen bekijken" at bounding box center [762, 160] width 168 height 27
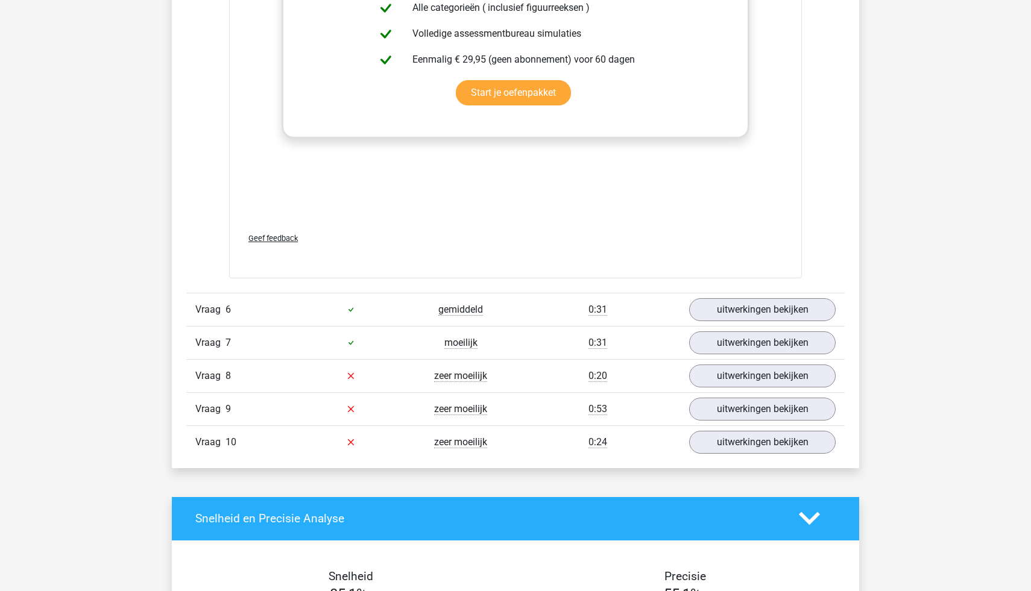
scroll to position [3651, 0]
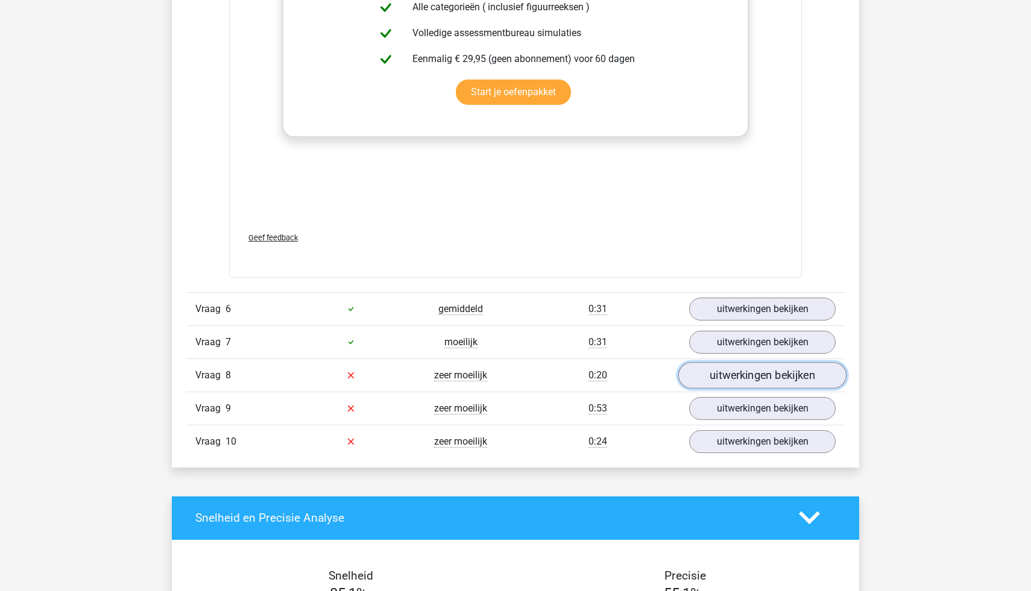
click at [712, 376] on link "uitwerkingen bekijken" at bounding box center [762, 375] width 168 height 27
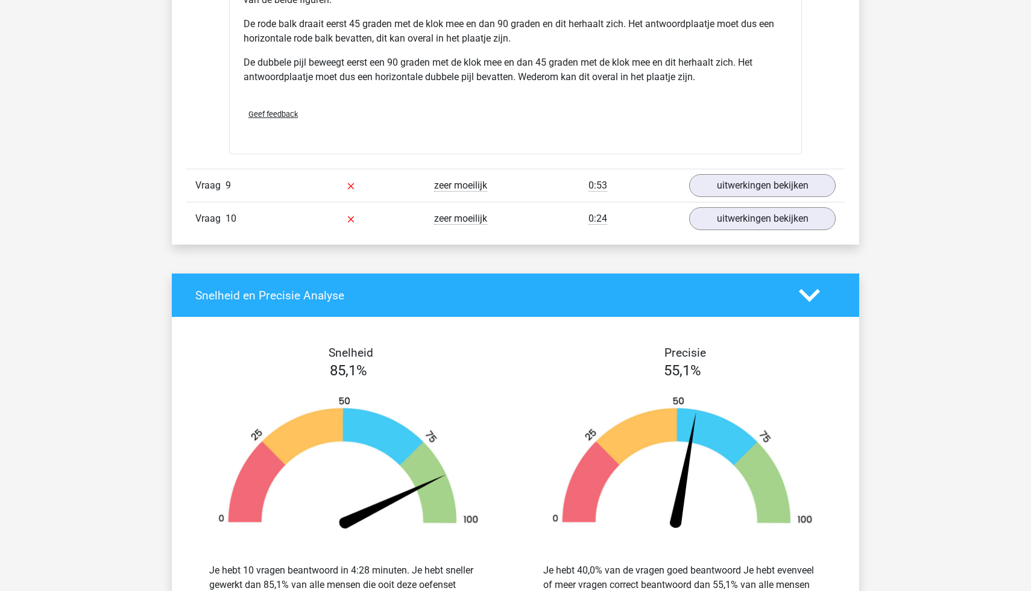
scroll to position [4630, 0]
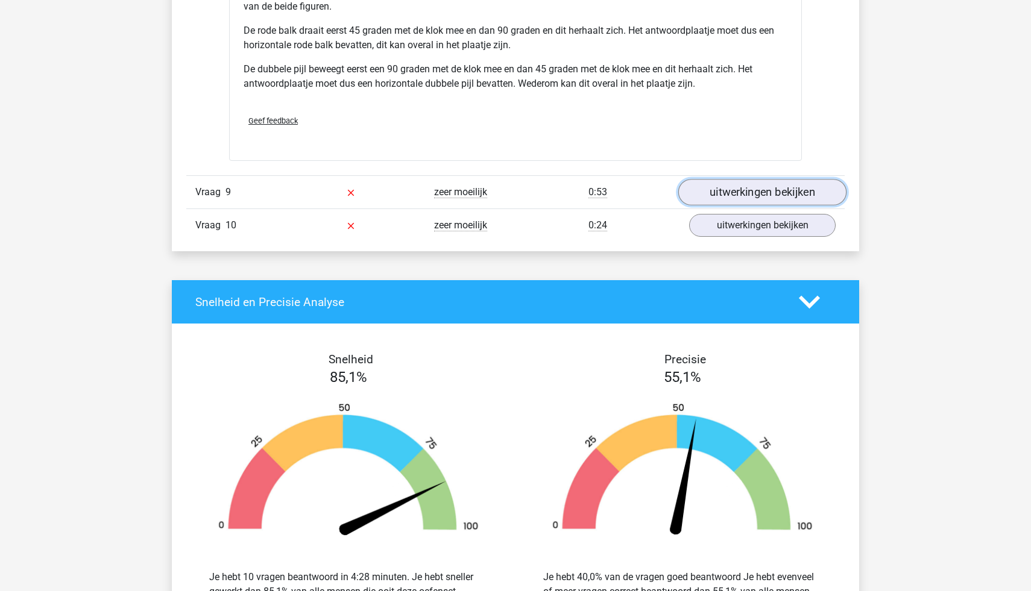
click at [759, 188] on link "uitwerkingen bekijken" at bounding box center [762, 193] width 168 height 27
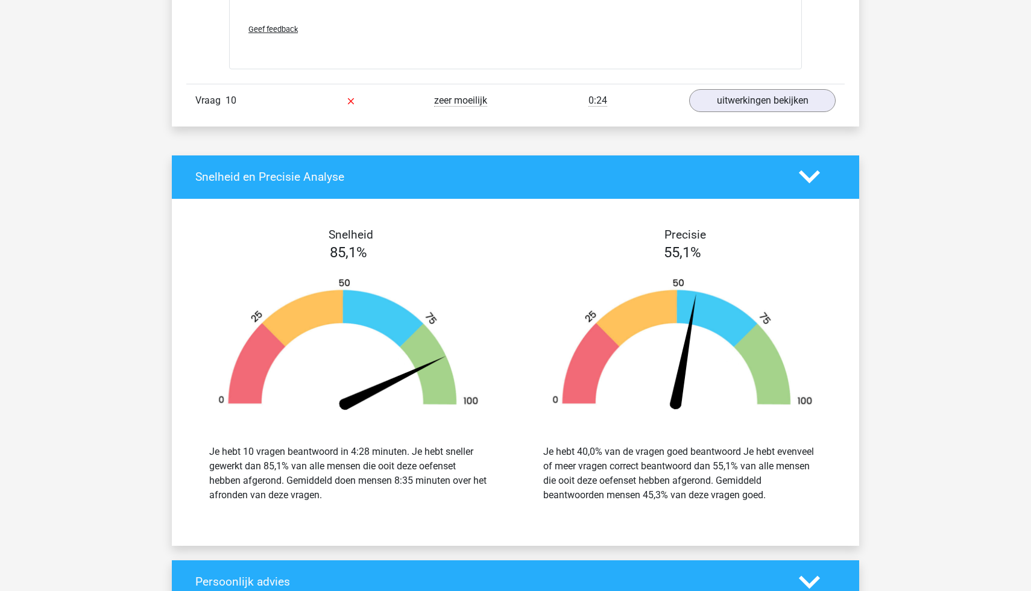
scroll to position [5764, 0]
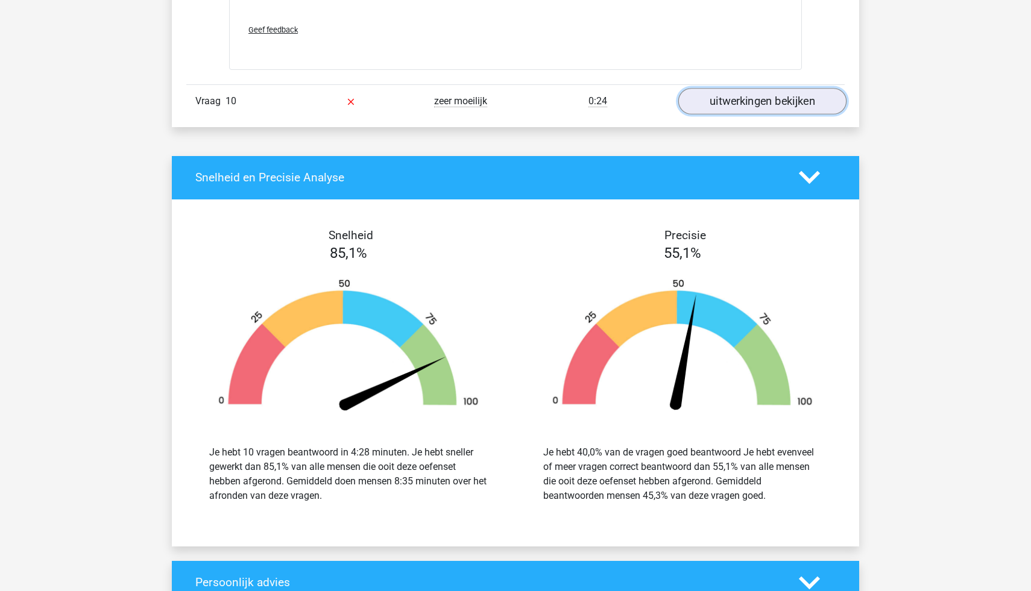
click at [735, 93] on link "uitwerkingen bekijken" at bounding box center [762, 101] width 168 height 27
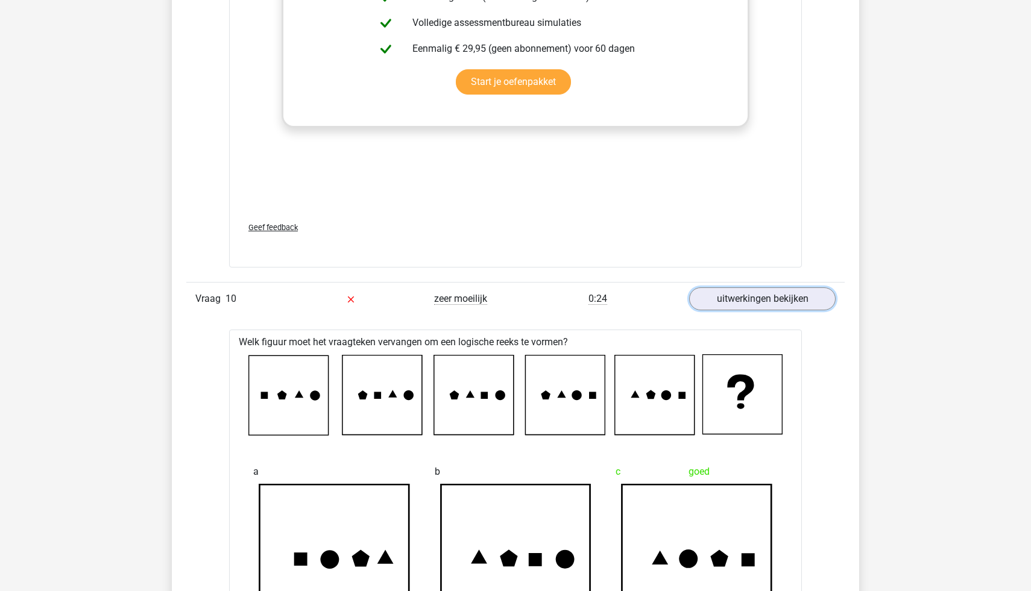
scroll to position [5565, 0]
